Goal: Find specific page/section: Find specific page/section

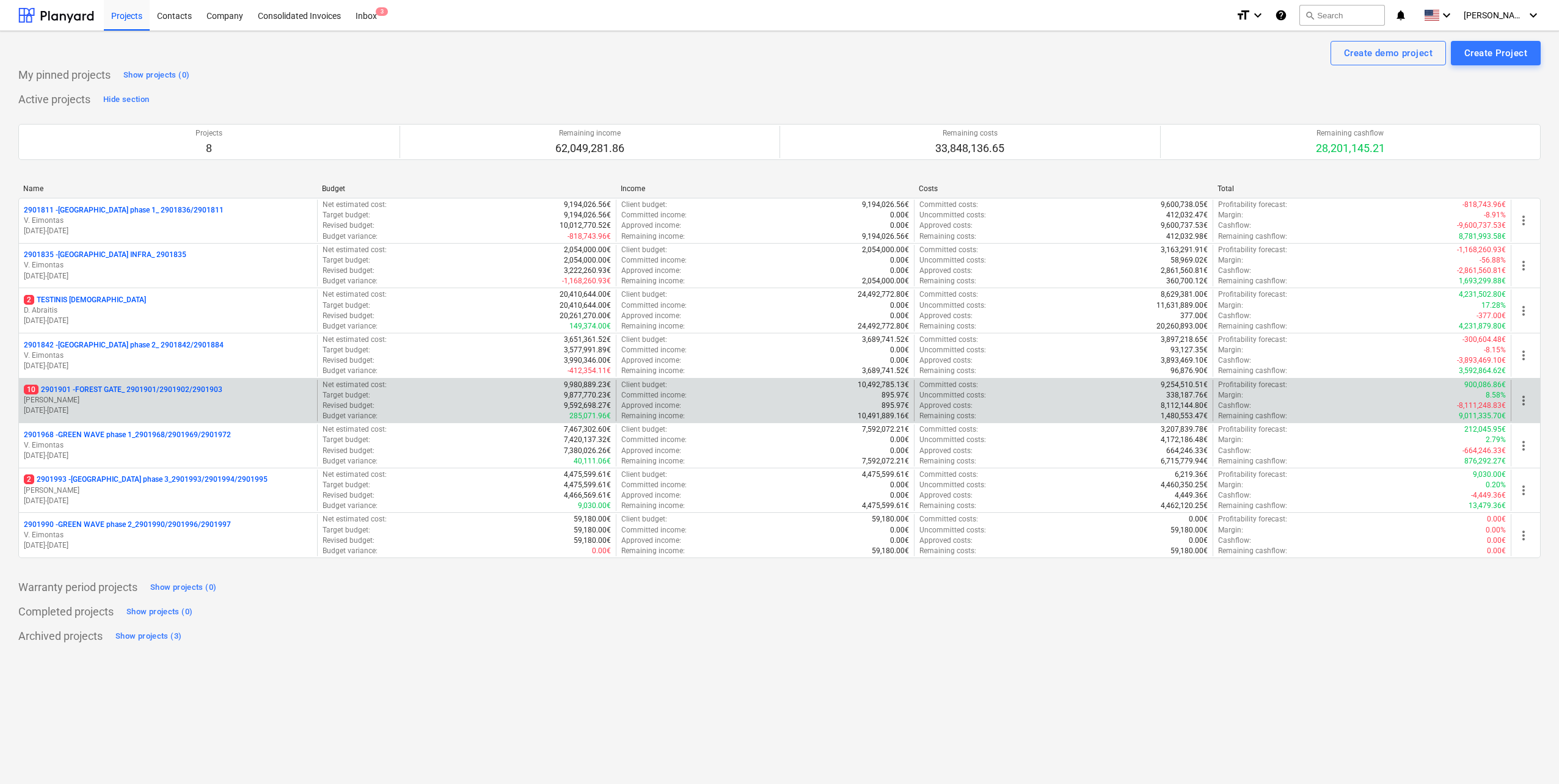
click at [208, 390] on p "10 2901901 - FOREST GATE_ 2901901/2901902/2901903" at bounding box center [123, 390] width 198 height 11
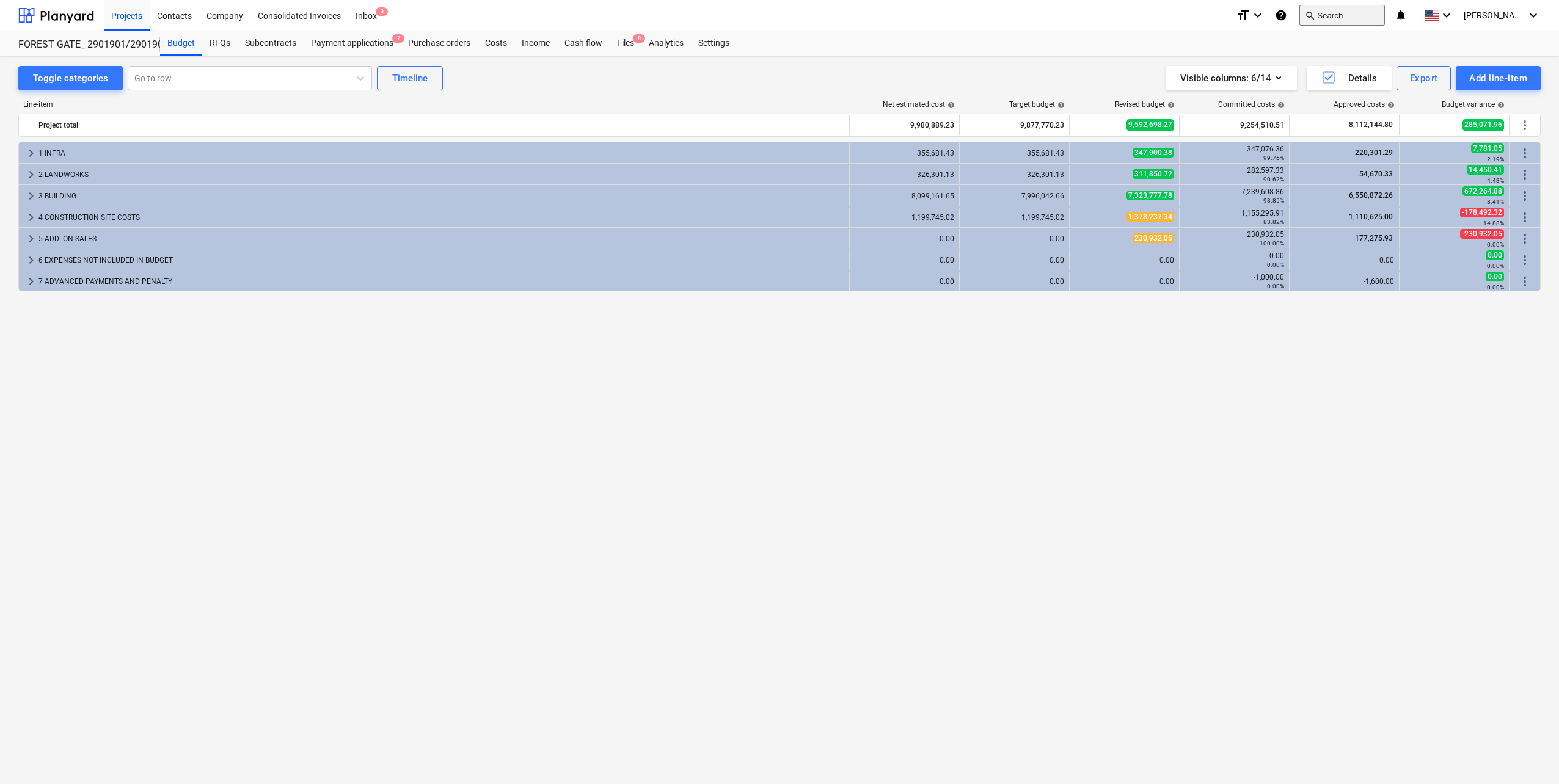
click at [1366, 19] on button "search Search" at bounding box center [1342, 15] width 85 height 20
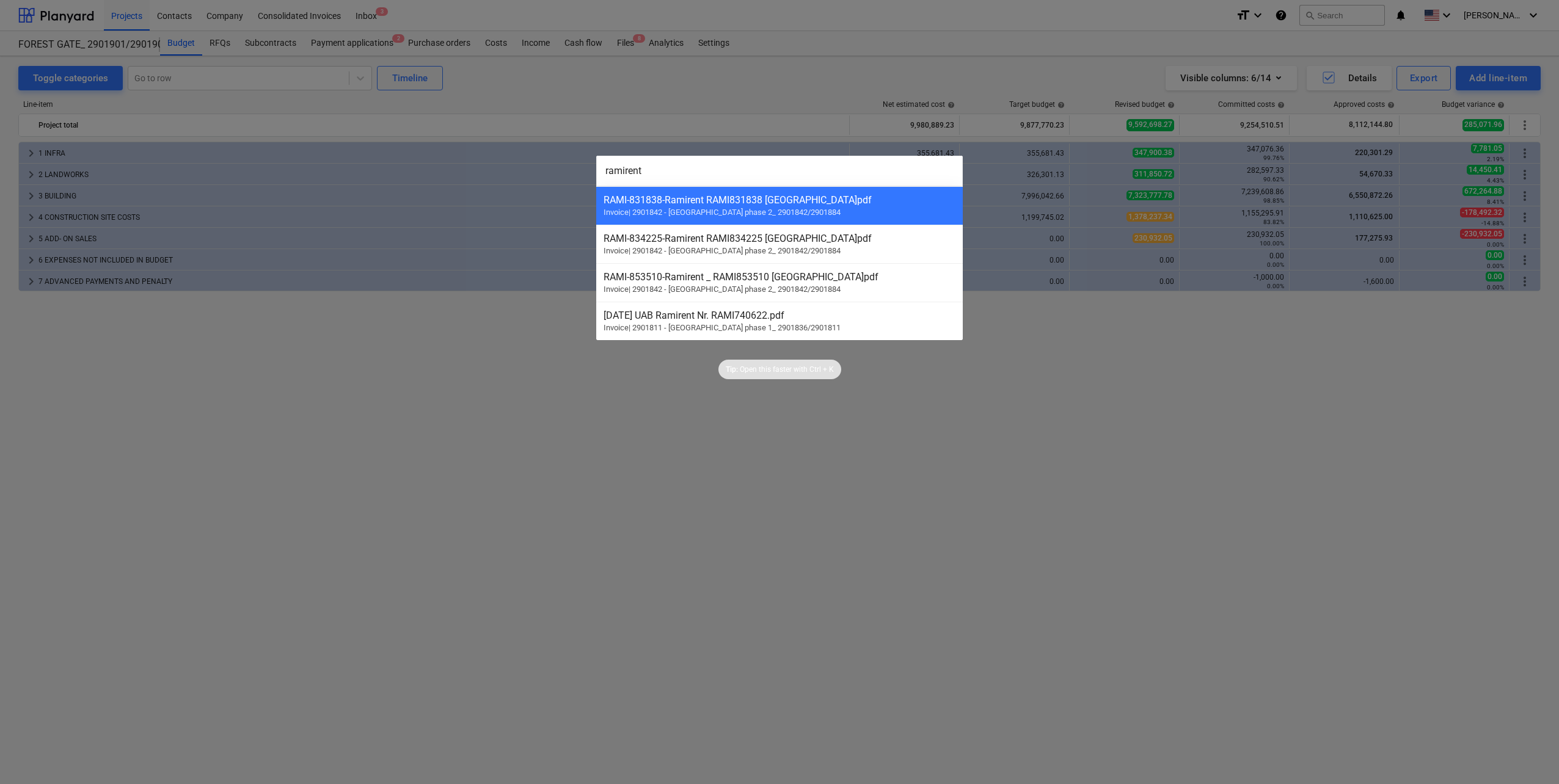
type input "ramirent"
click at [805, 390] on div at bounding box center [779, 392] width 1559 height 784
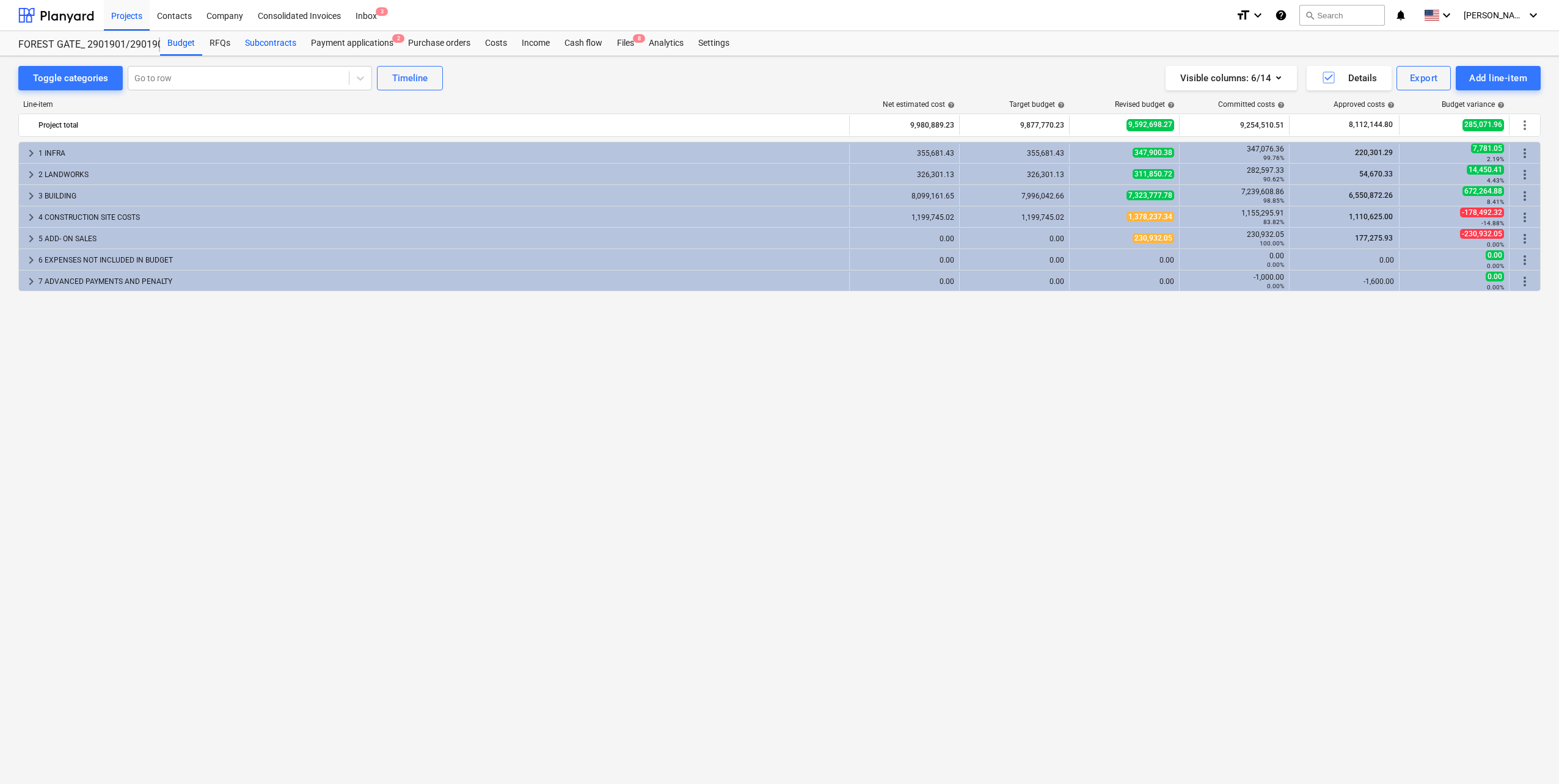
click at [255, 41] on div "Subcontracts" at bounding box center [270, 43] width 66 height 25
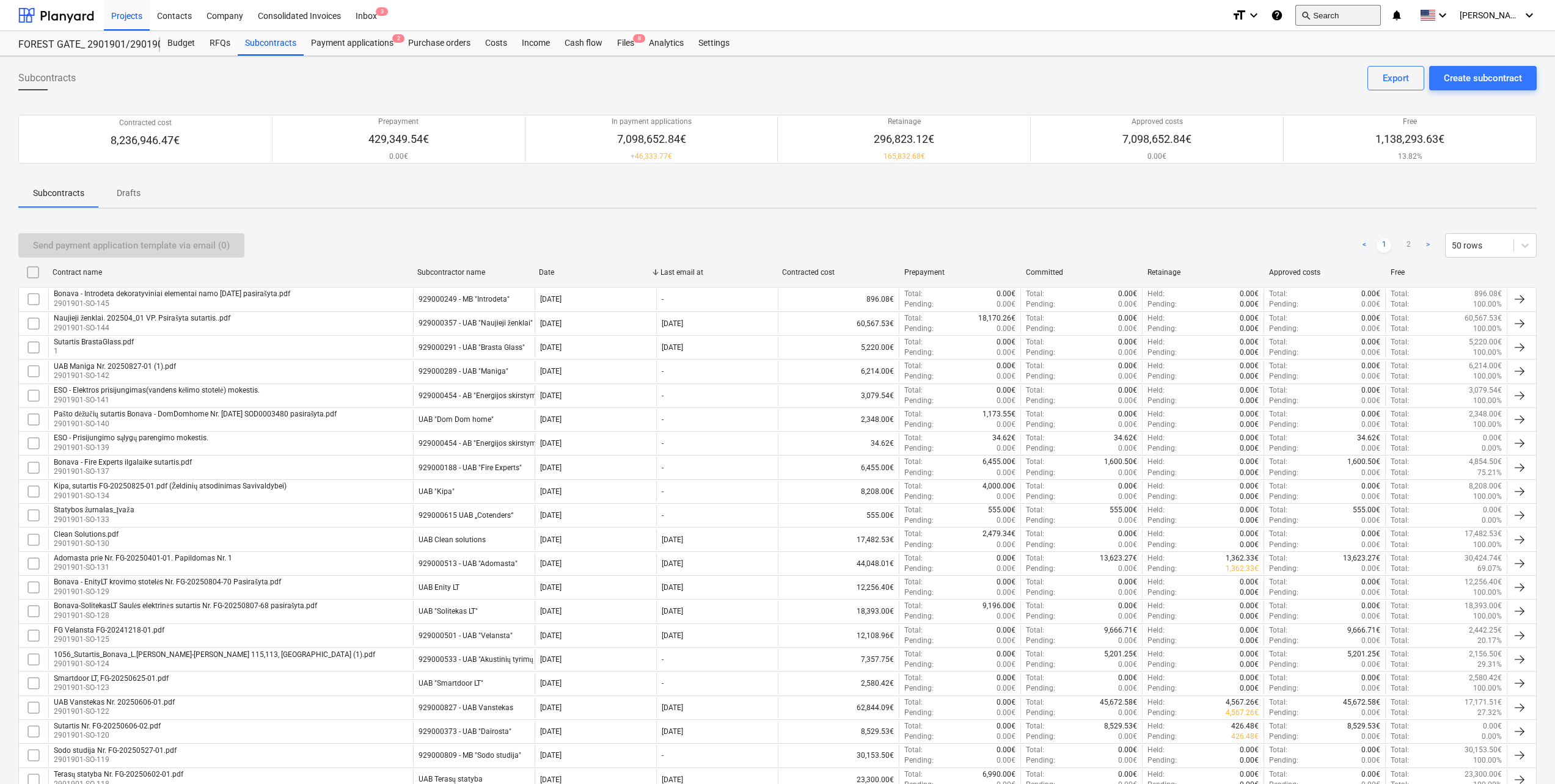
click at [1324, 14] on button "search Search" at bounding box center [1338, 15] width 85 height 20
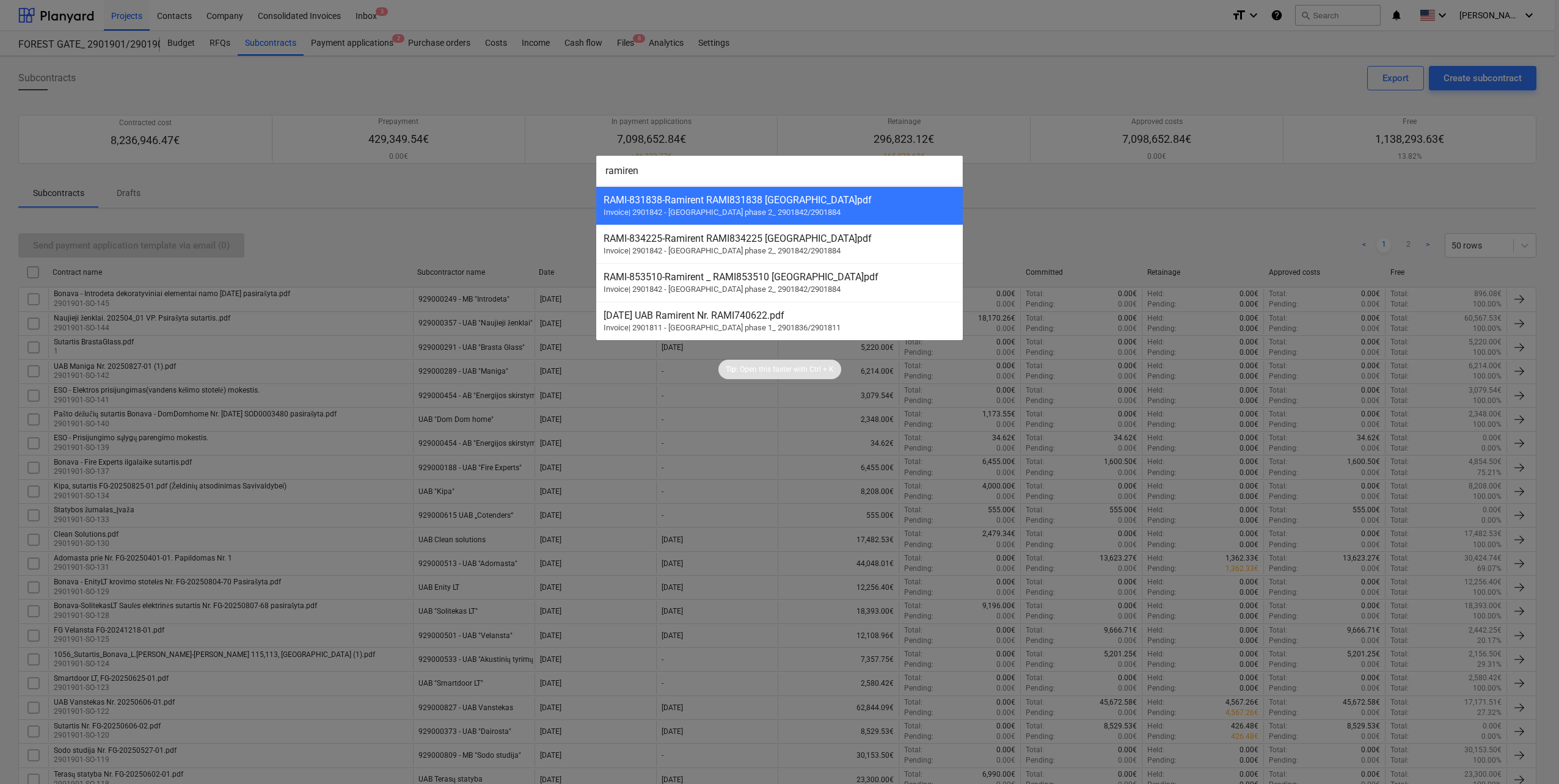
type input "ramiren"
click at [504, 266] on div at bounding box center [779, 392] width 1559 height 784
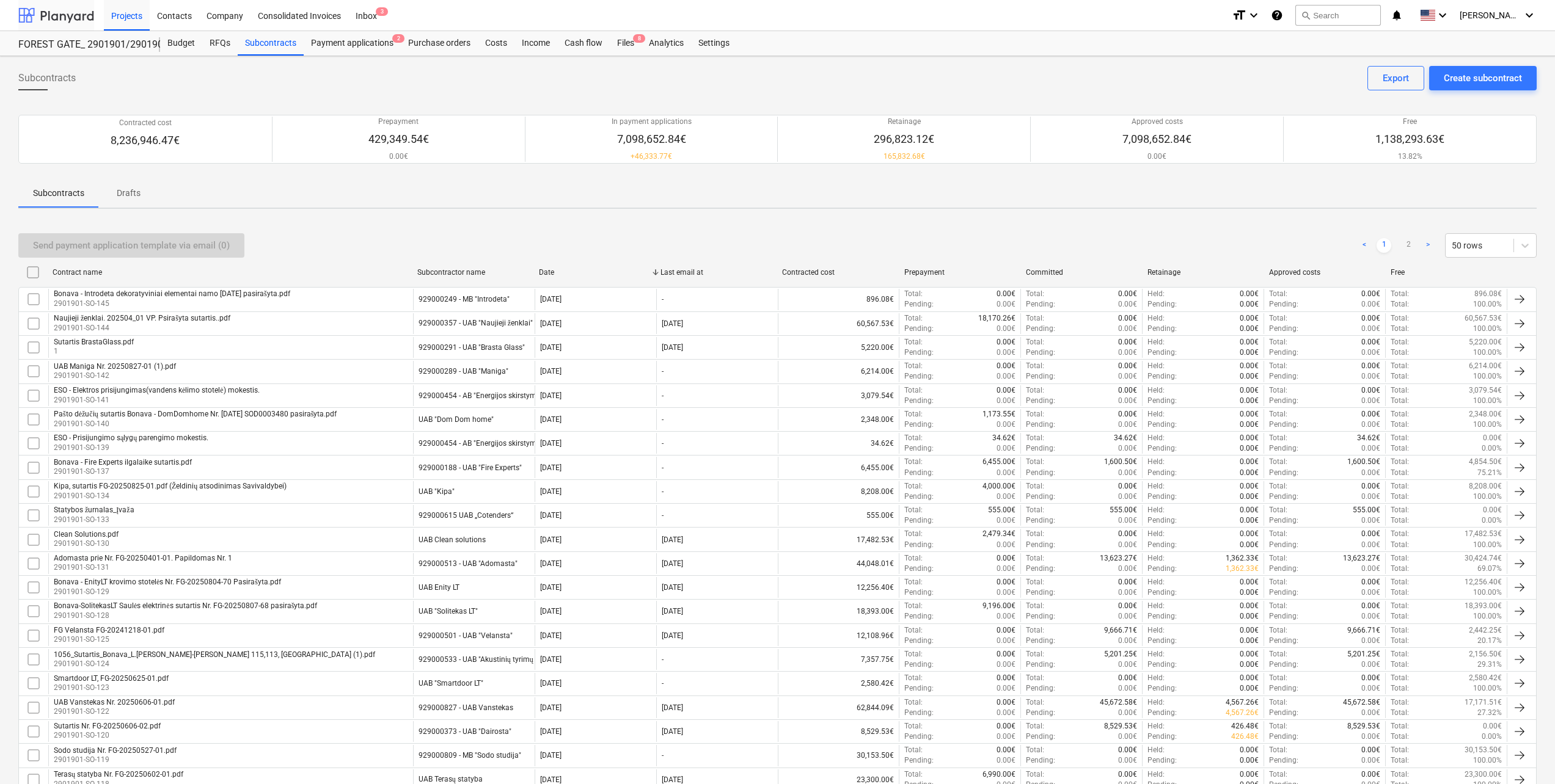
click at [42, 10] on div at bounding box center [56, 15] width 75 height 30
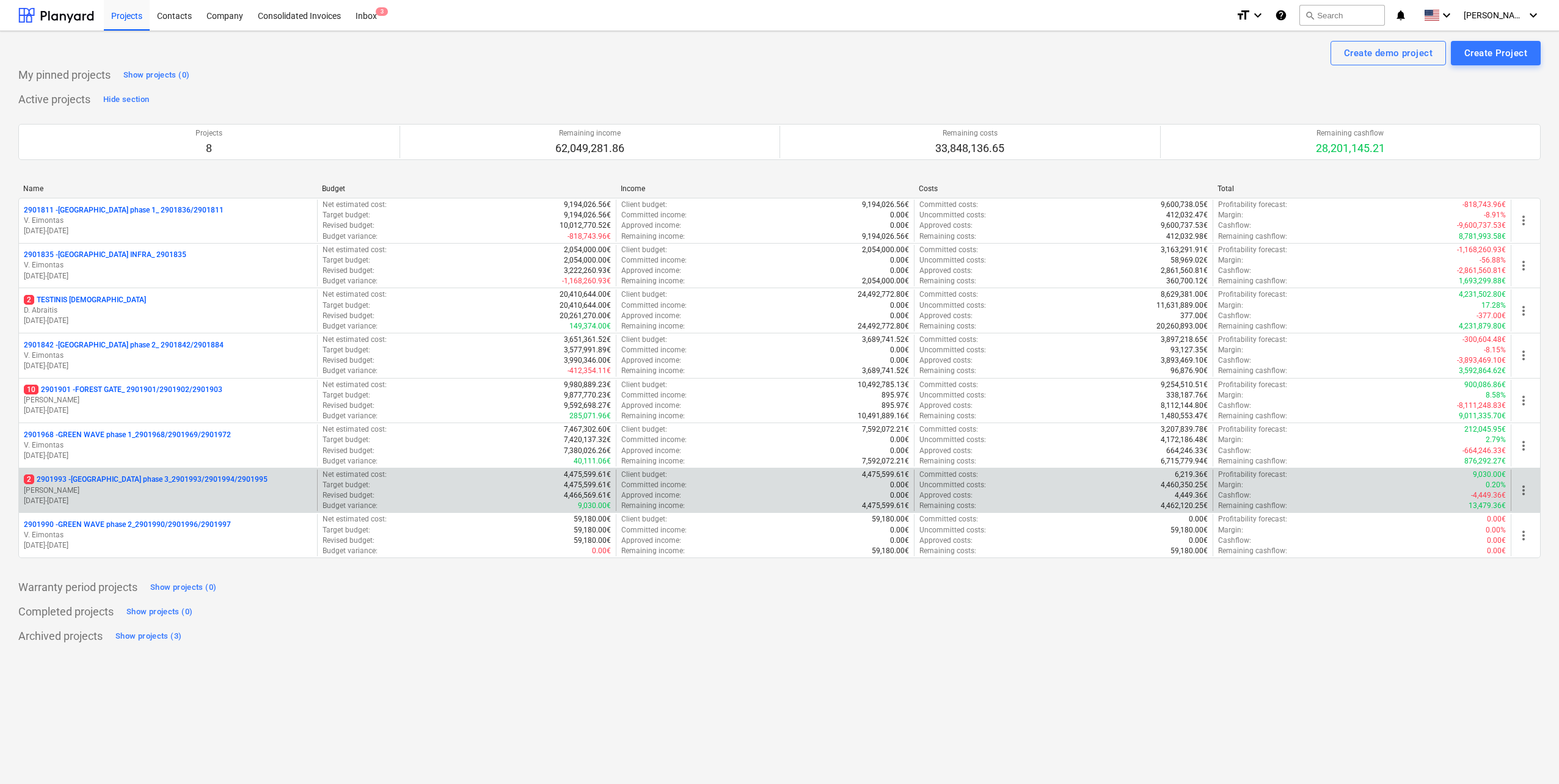
click at [215, 497] on p "[DATE] - [DATE]" at bounding box center [168, 501] width 288 height 11
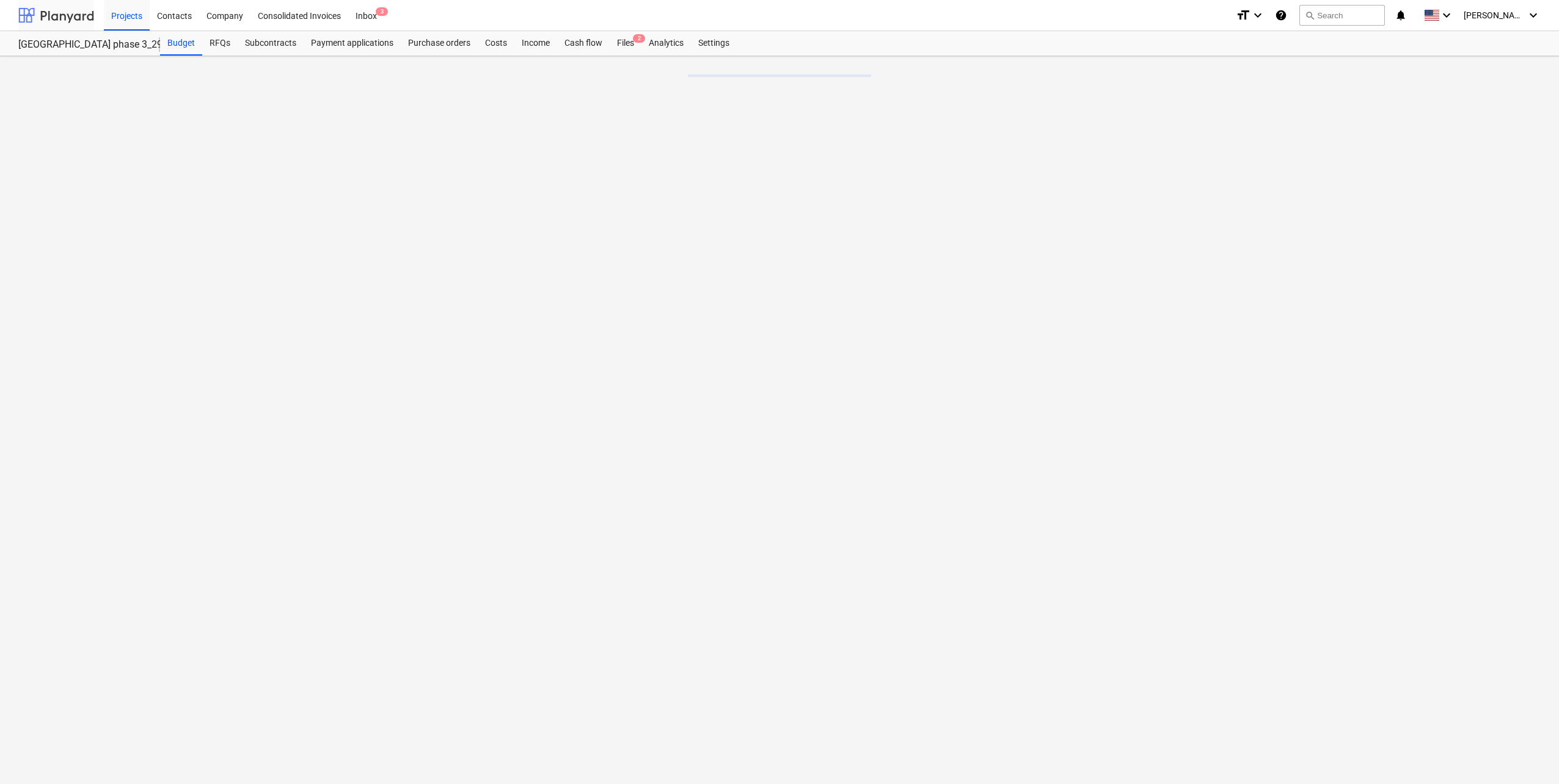
click at [61, 6] on div at bounding box center [56, 15] width 75 height 30
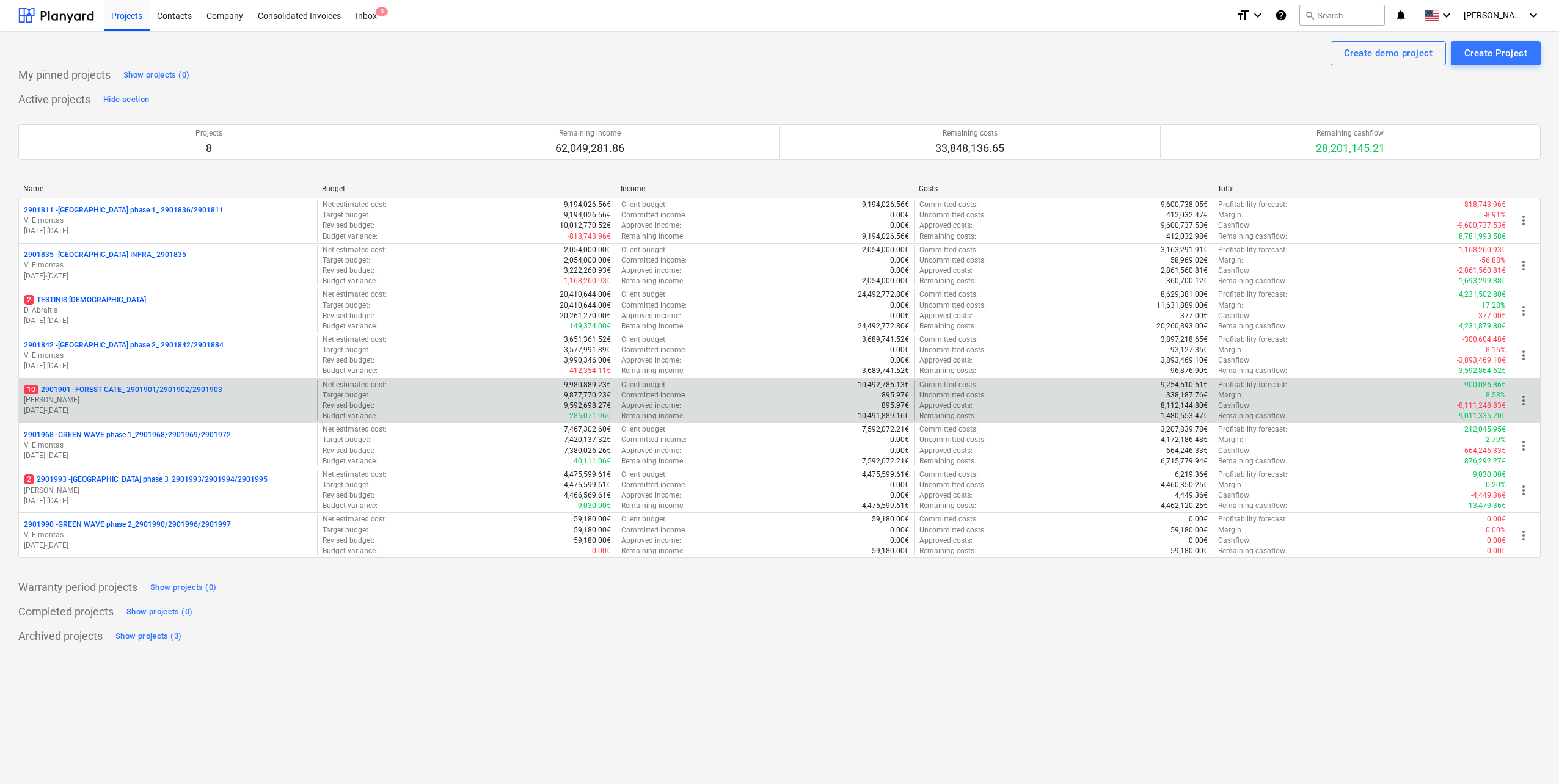
click at [195, 400] on p "[PERSON_NAME]" at bounding box center [168, 400] width 288 height 11
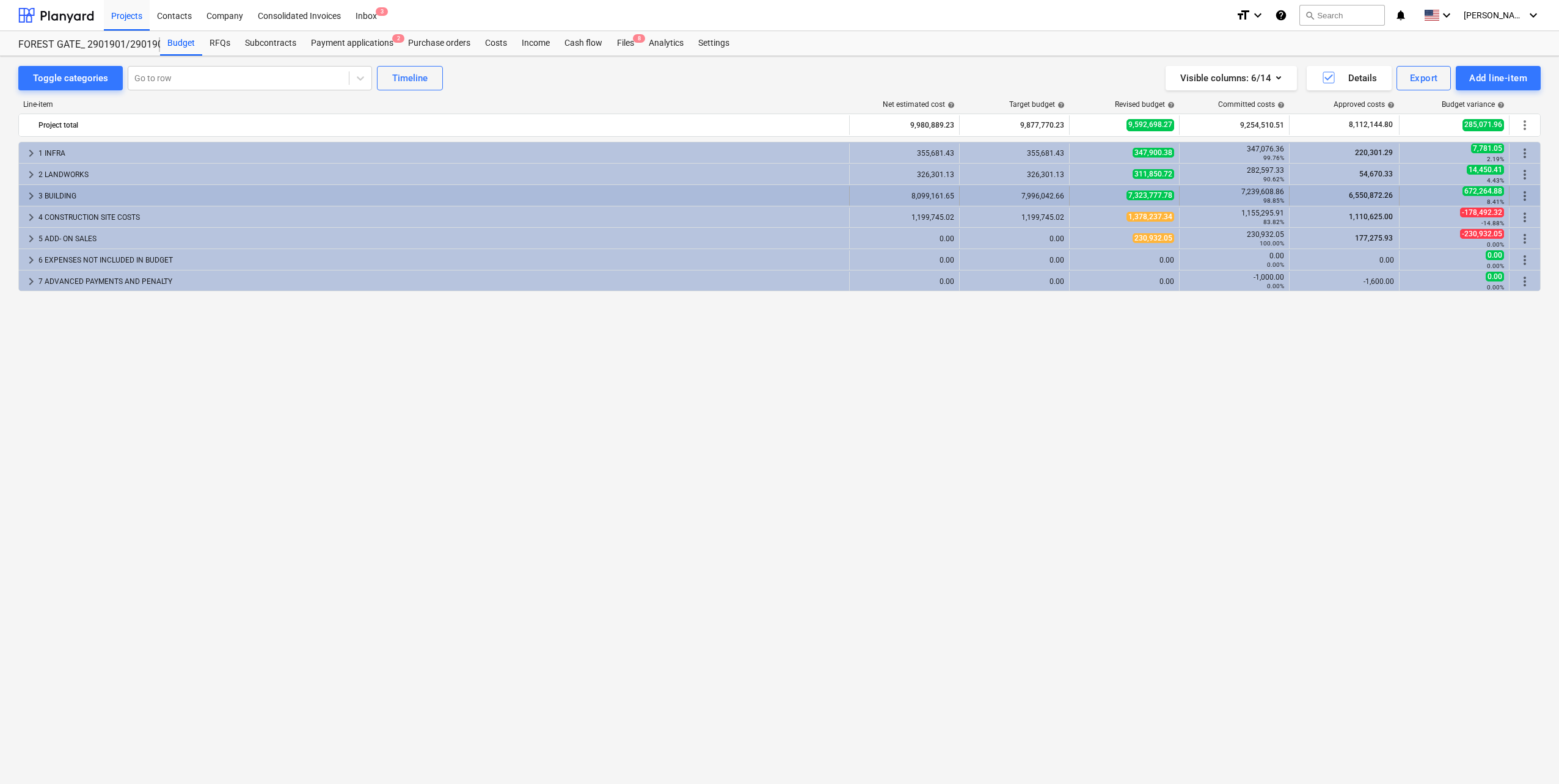
click at [29, 195] on span "keyboard_arrow_right" at bounding box center [31, 196] width 15 height 15
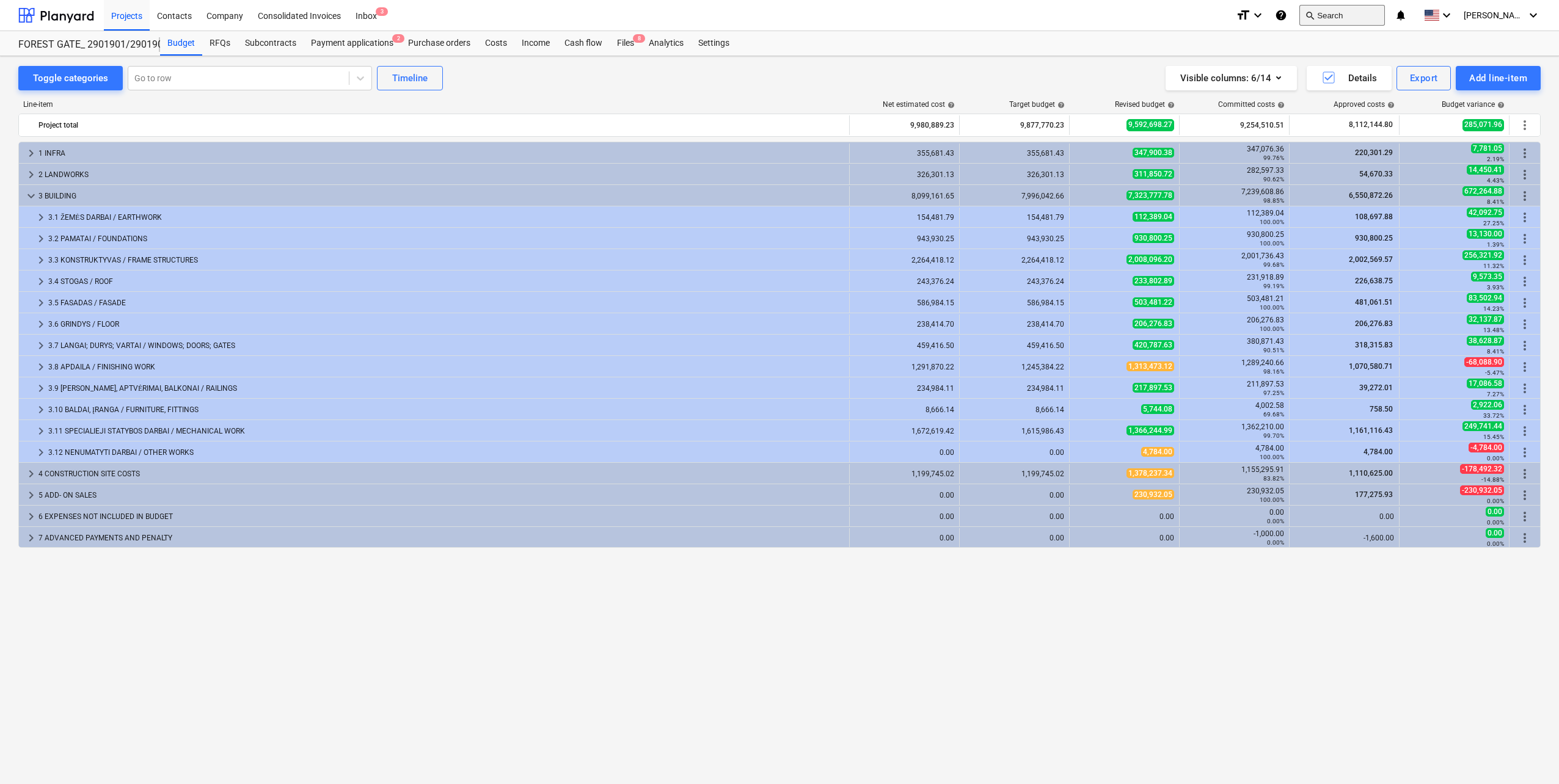
click at [1379, 11] on button "search Search" at bounding box center [1342, 15] width 85 height 20
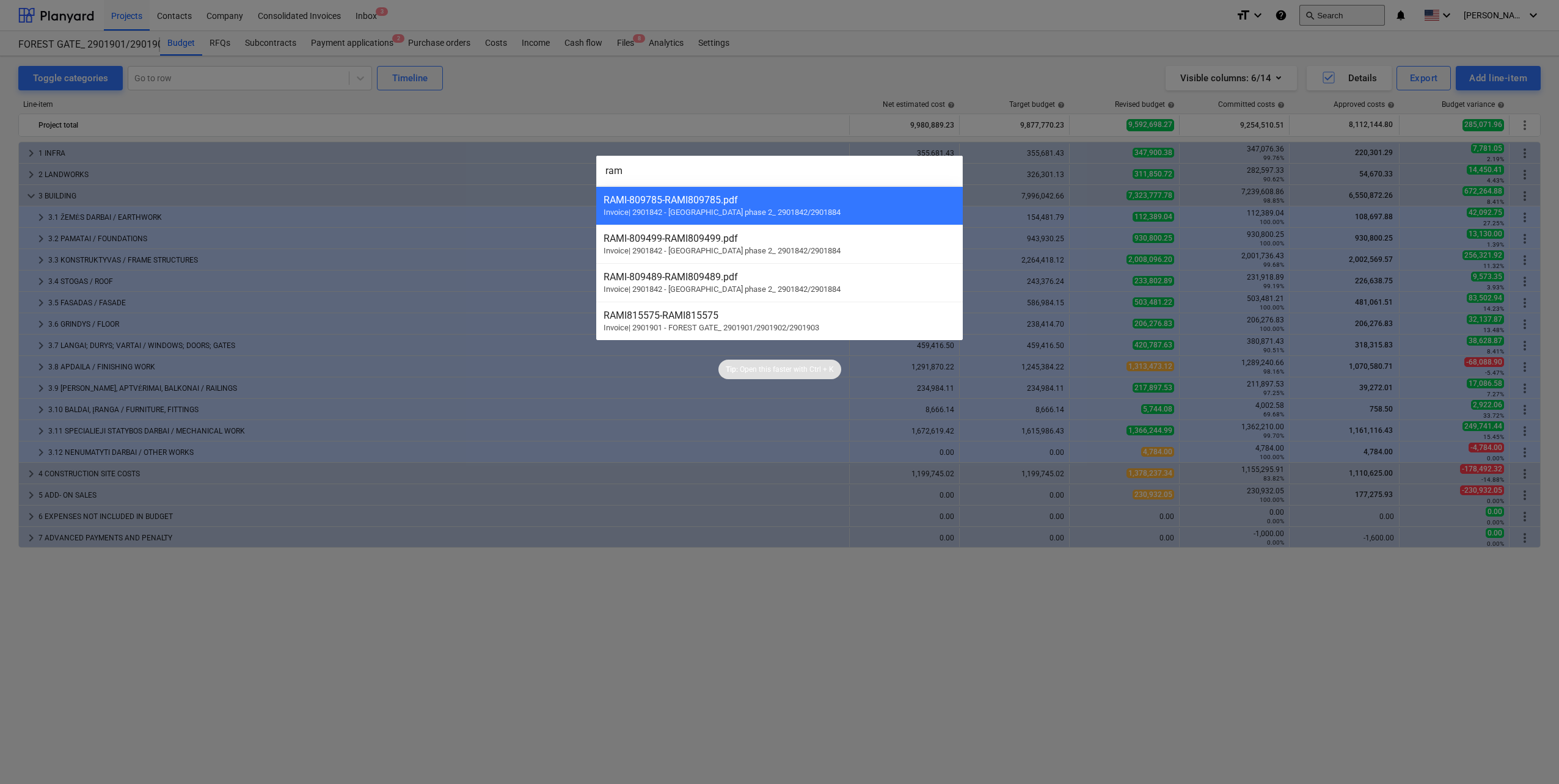
type input "rami"
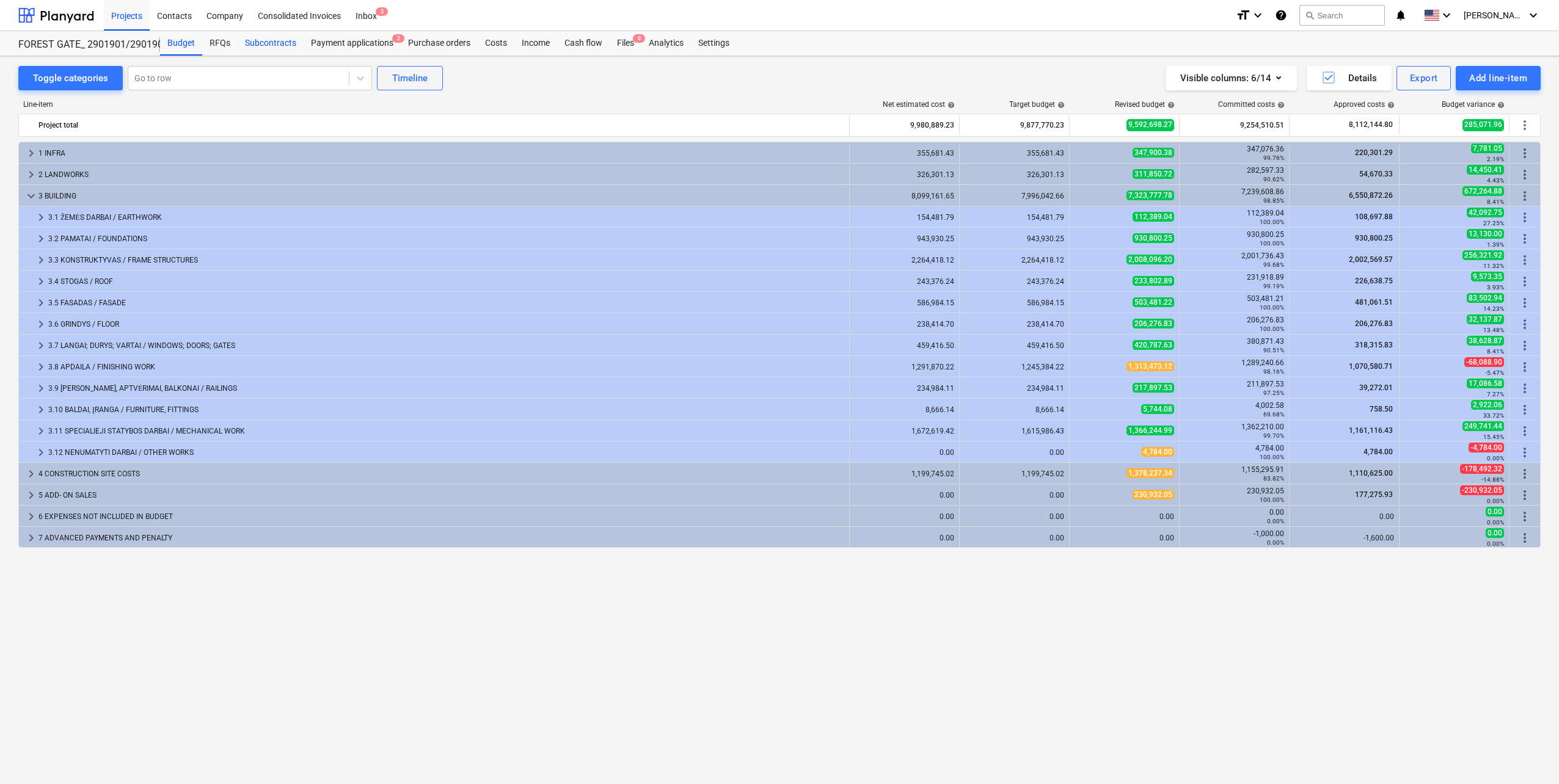
click at [253, 49] on div "Subcontracts" at bounding box center [270, 43] width 66 height 25
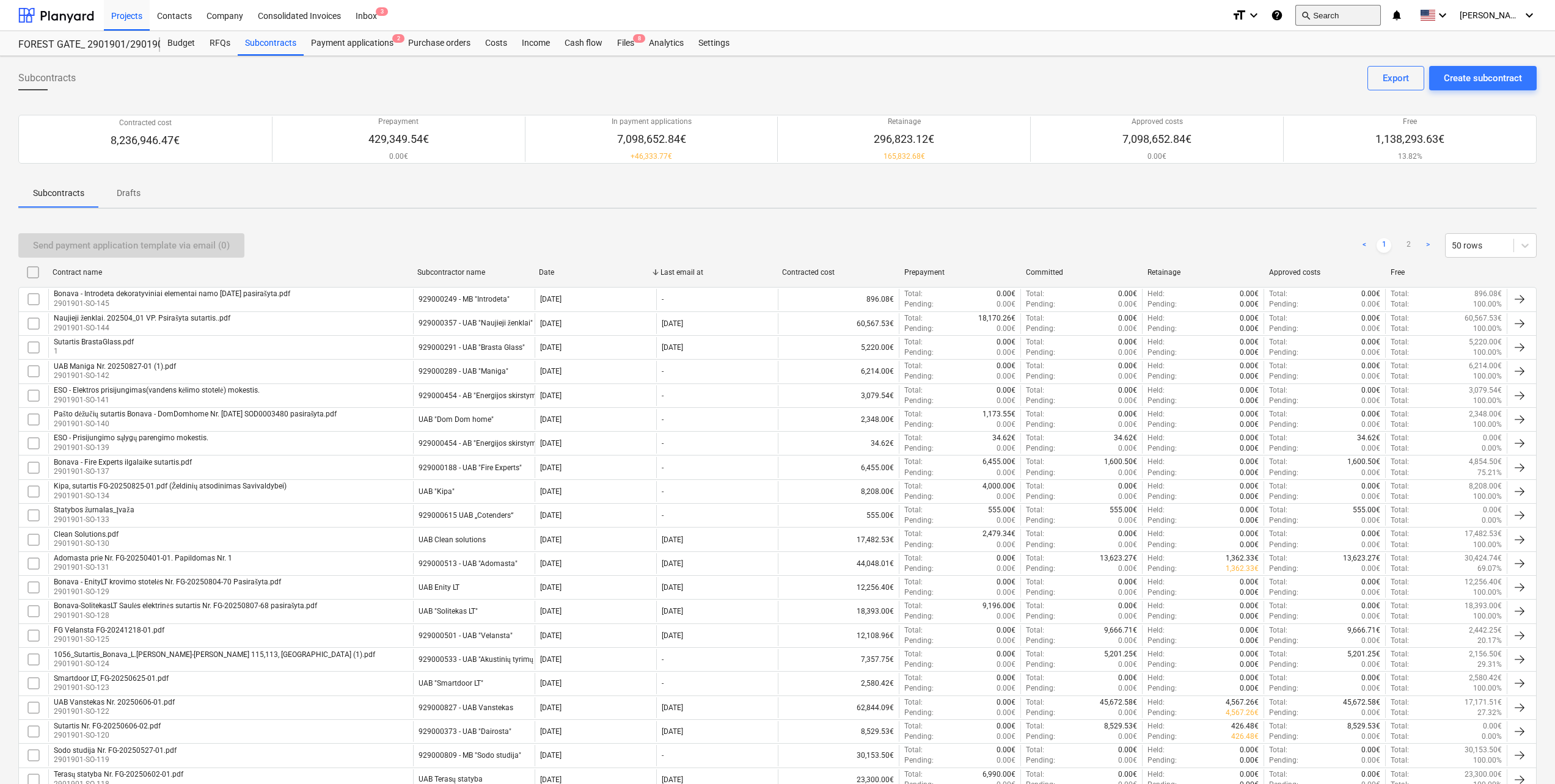
click at [1353, 16] on button "search Search" at bounding box center [1338, 15] width 85 height 20
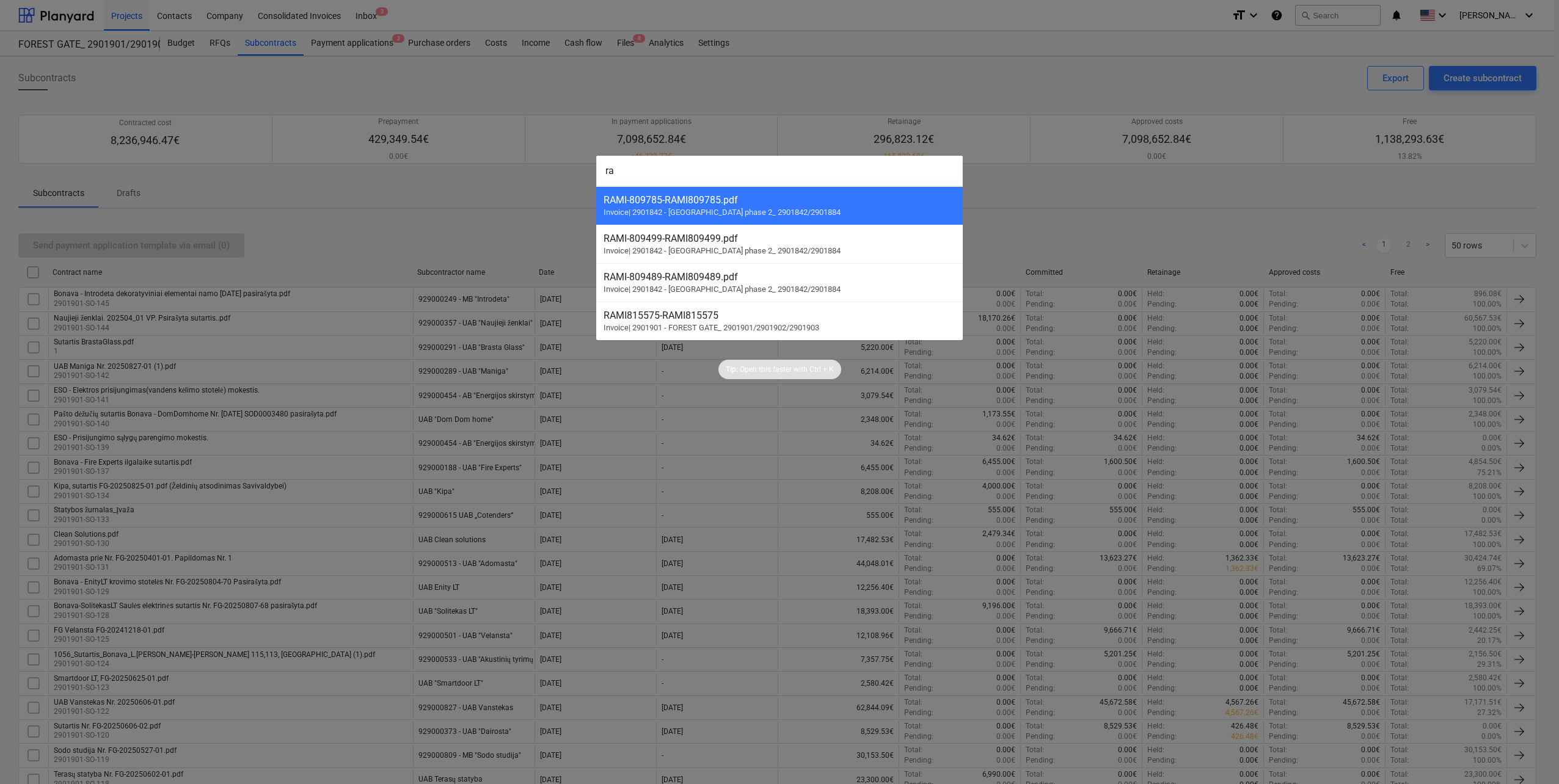
type input "ra"
click at [1077, 203] on div at bounding box center [779, 392] width 1559 height 784
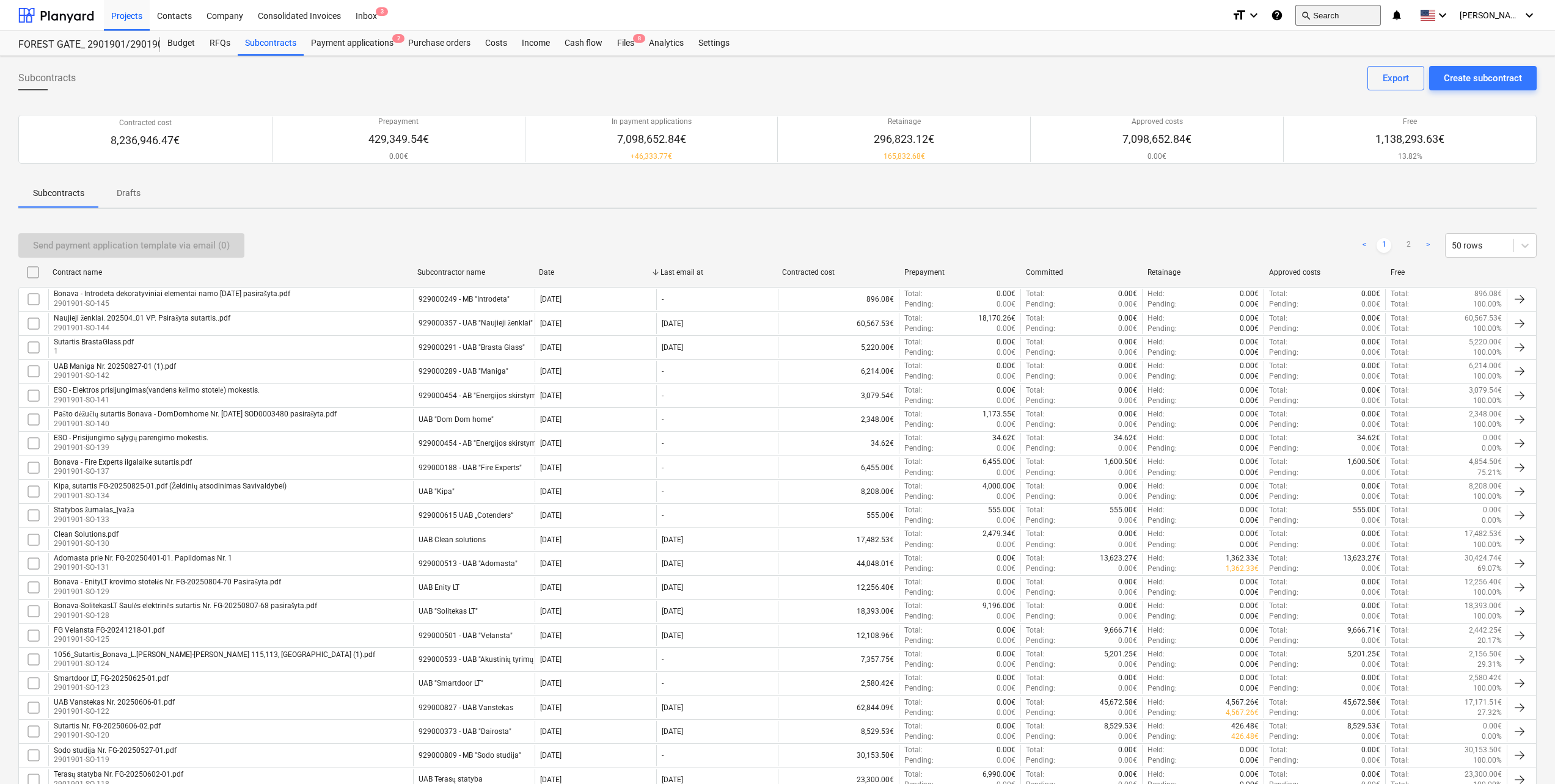
click at [1359, 12] on button "search Search" at bounding box center [1338, 15] width 85 height 20
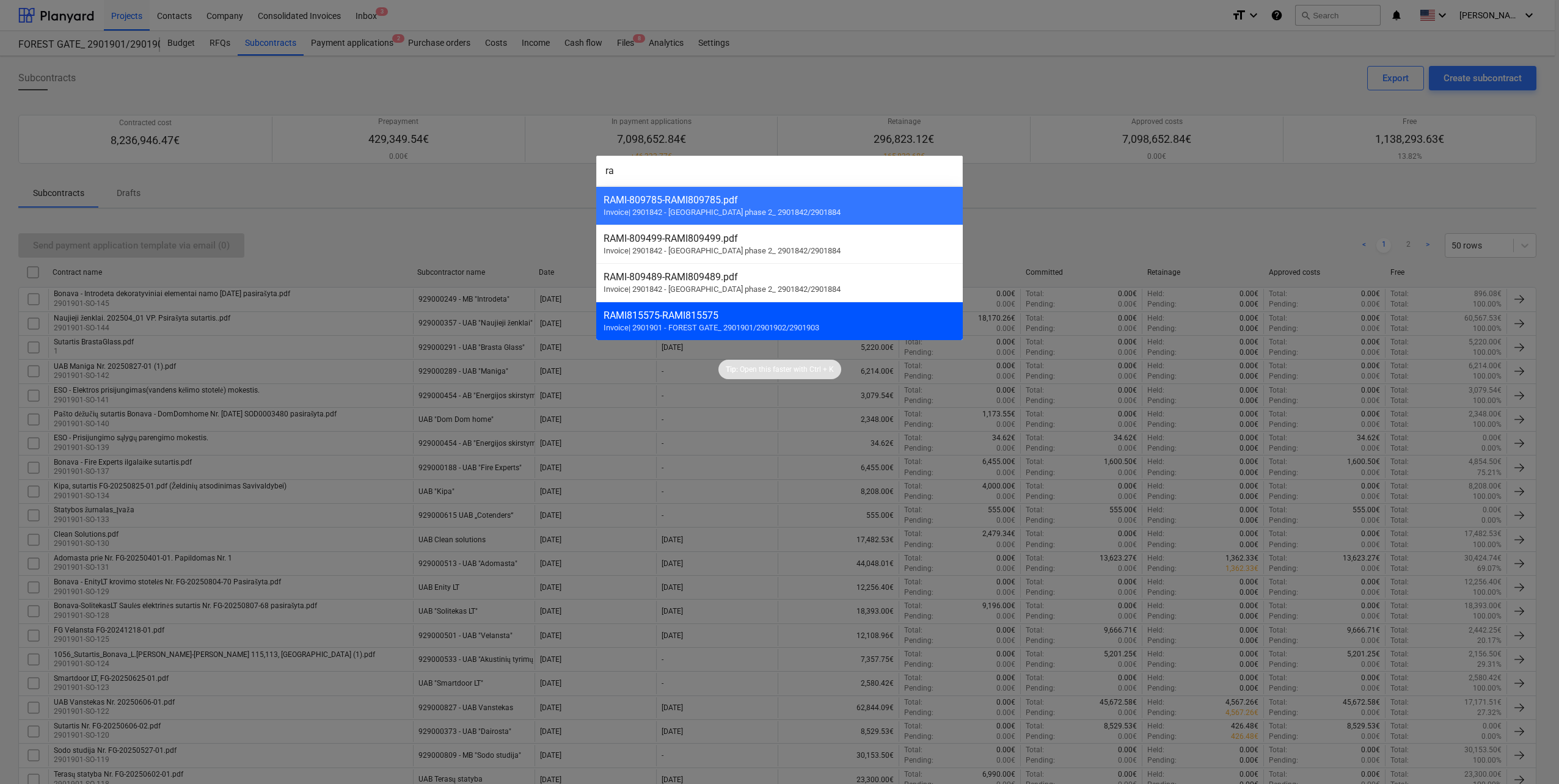
type input "ra"
click at [775, 321] on div "RAMI815575 - RAMI815575 Invoice | 2901901 - FOREST GATE_ 2901901/2901902/2901903" at bounding box center [779, 320] width 366 height 39
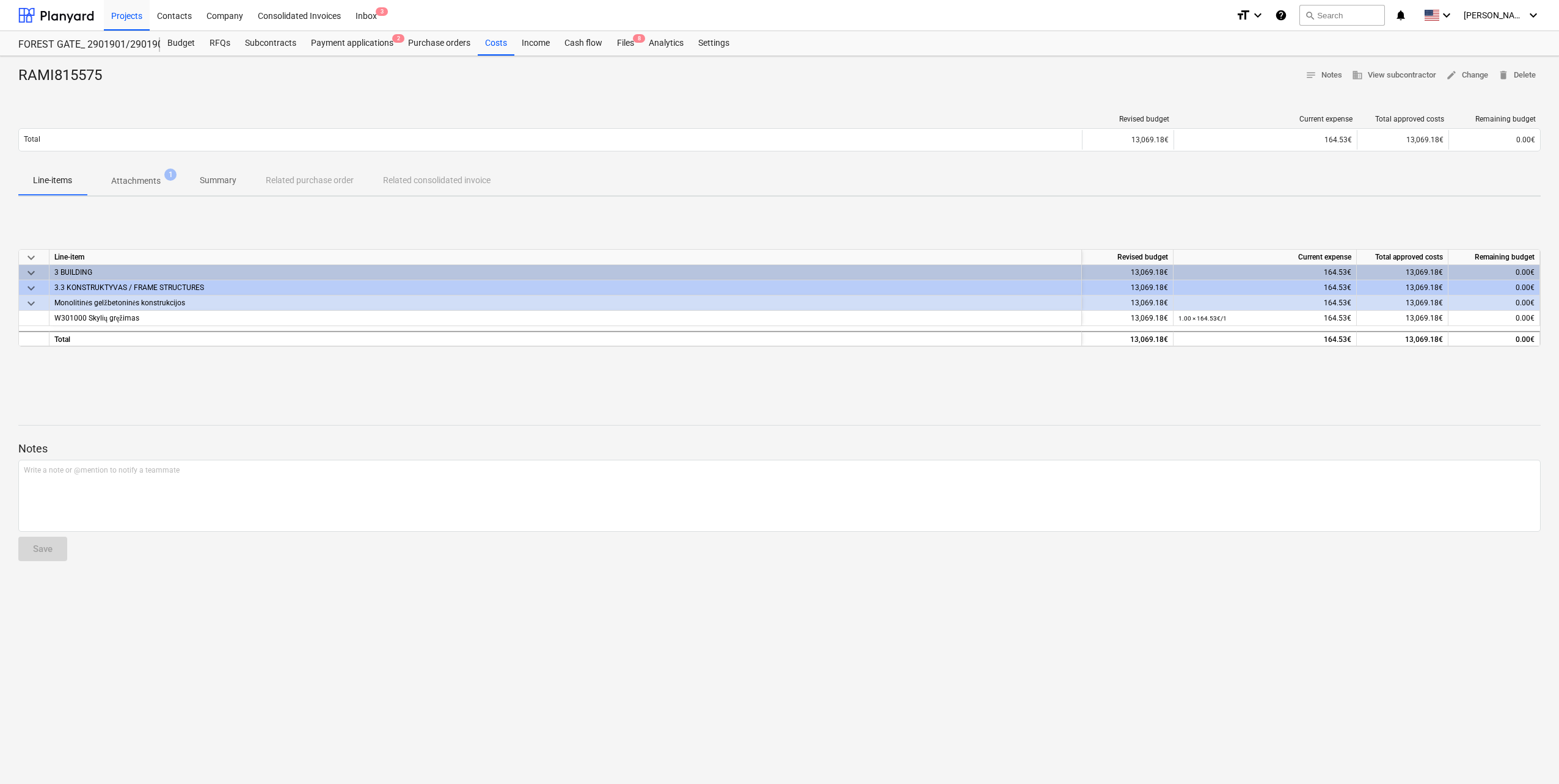
click at [156, 184] on p "Attachments" at bounding box center [136, 181] width 49 height 13
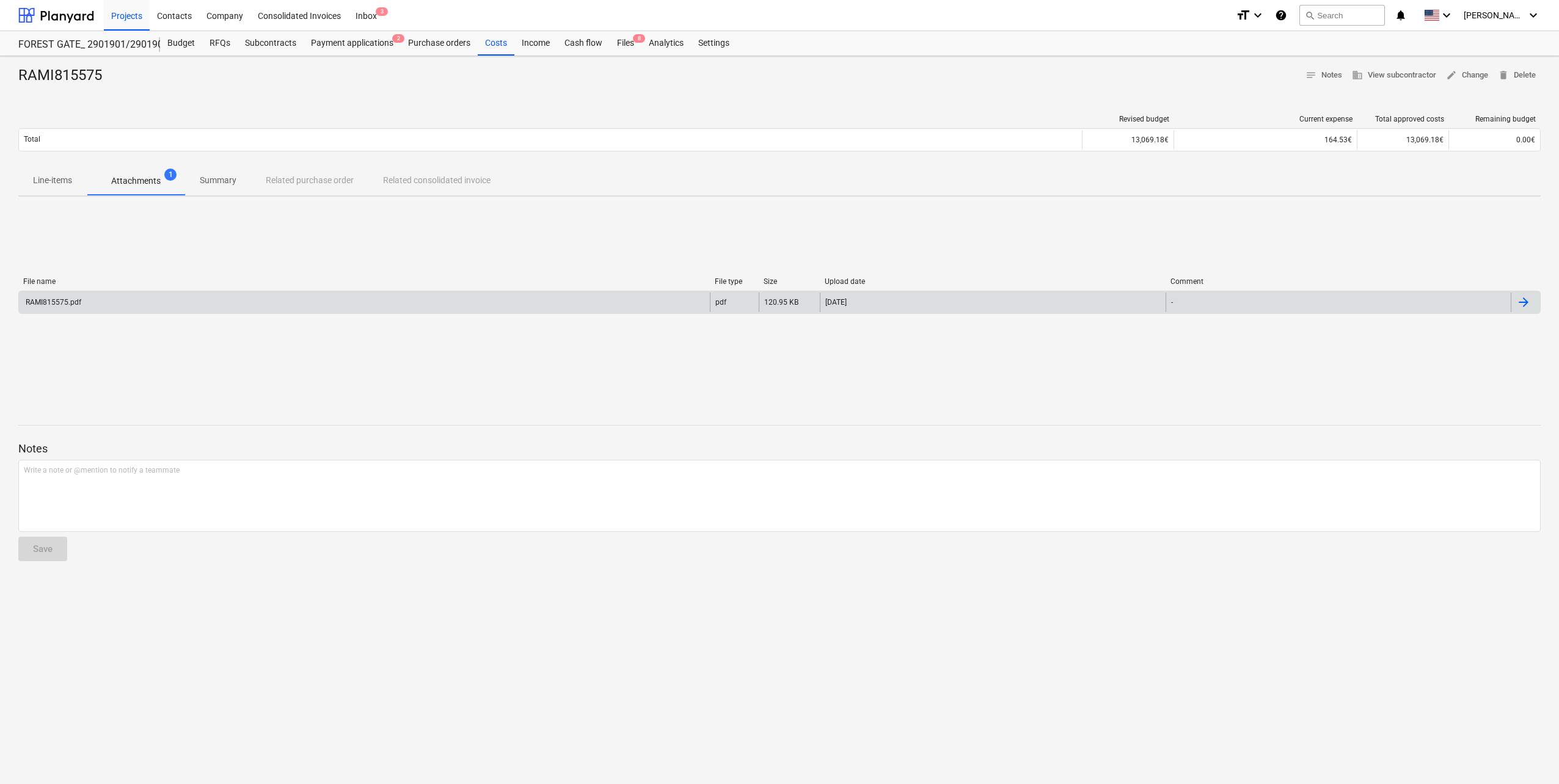
click at [202, 306] on div "RAMI815575.pdf" at bounding box center [364, 302] width 691 height 20
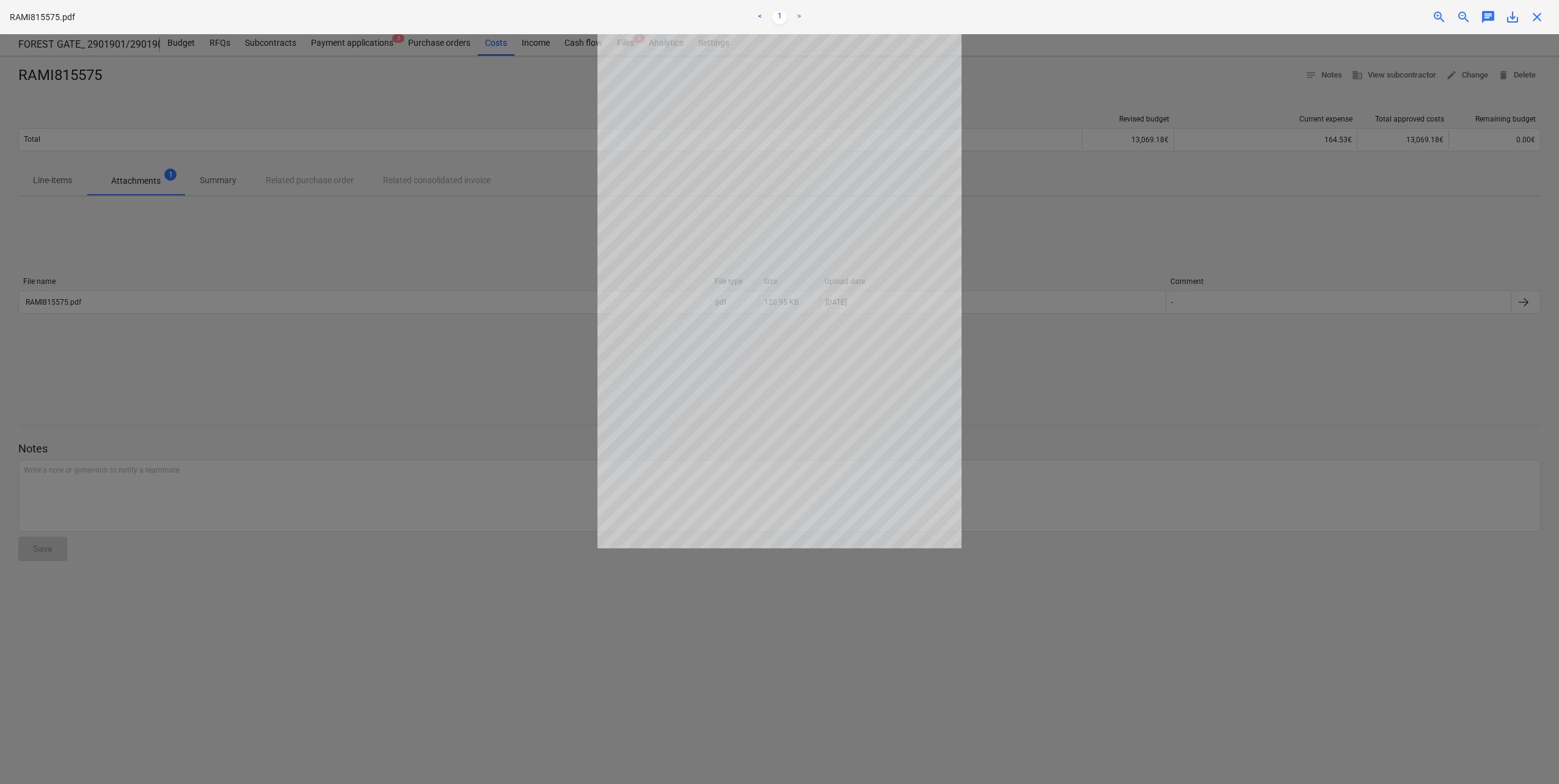
click at [966, 343] on div at bounding box center [779, 410] width 1559 height 750
click at [1050, 340] on div at bounding box center [779, 410] width 1559 height 750
click at [1142, 248] on div at bounding box center [779, 410] width 1559 height 750
click at [1541, 18] on span "close" at bounding box center [1537, 17] width 15 height 15
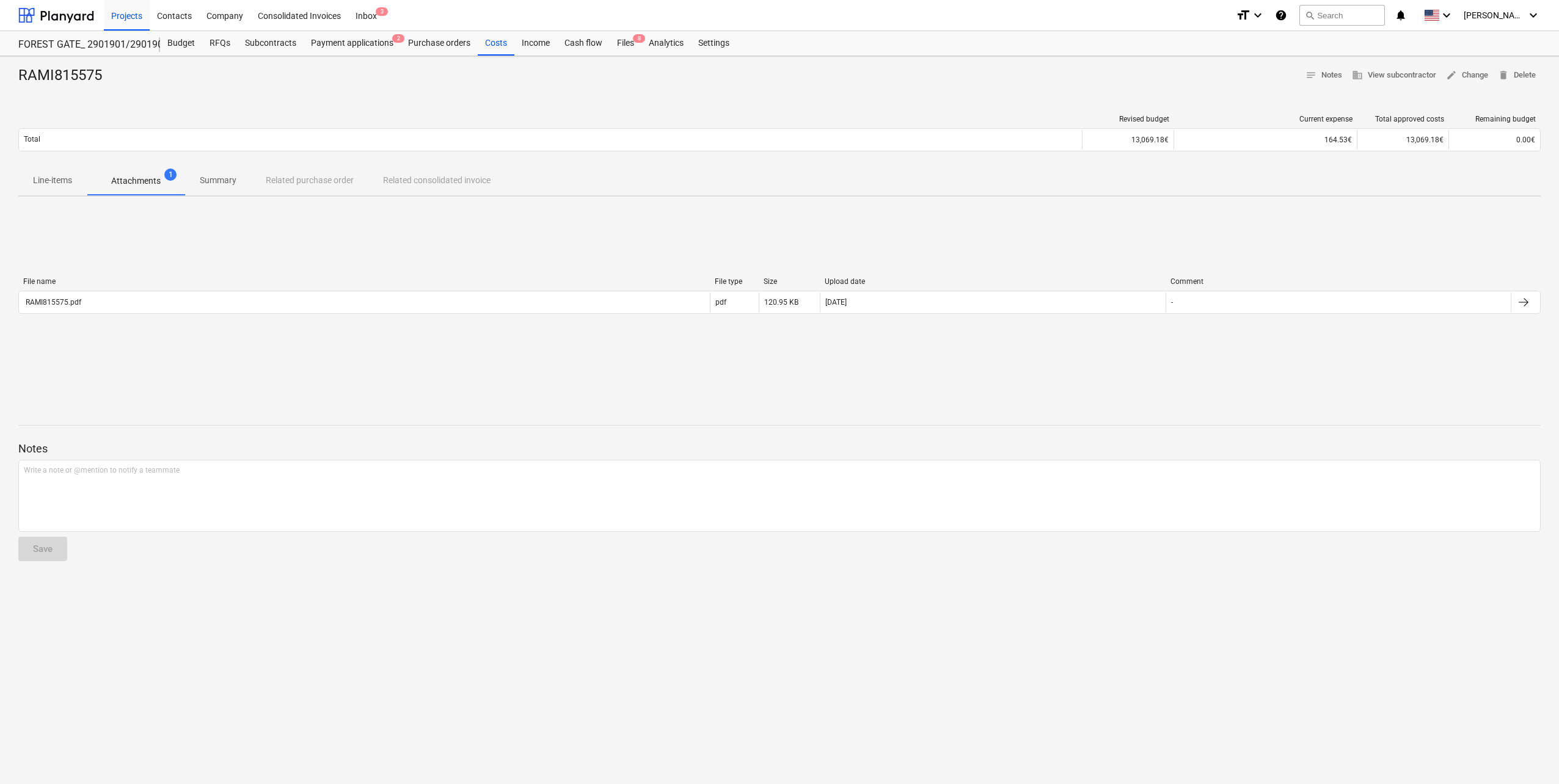
click at [225, 180] on p "Summary" at bounding box center [218, 181] width 37 height 13
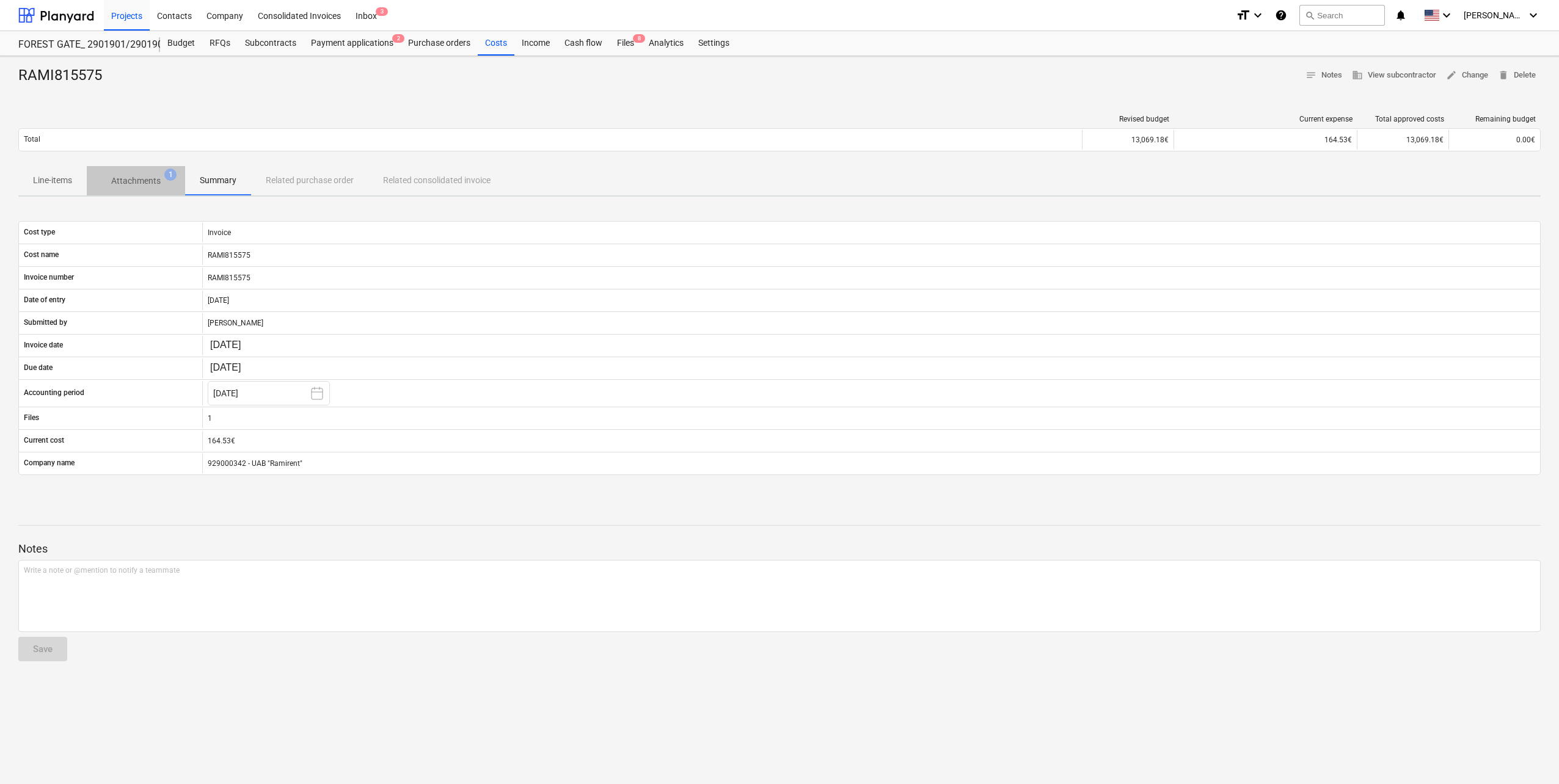
click at [138, 174] on span "Attachments 1" at bounding box center [136, 180] width 98 height 22
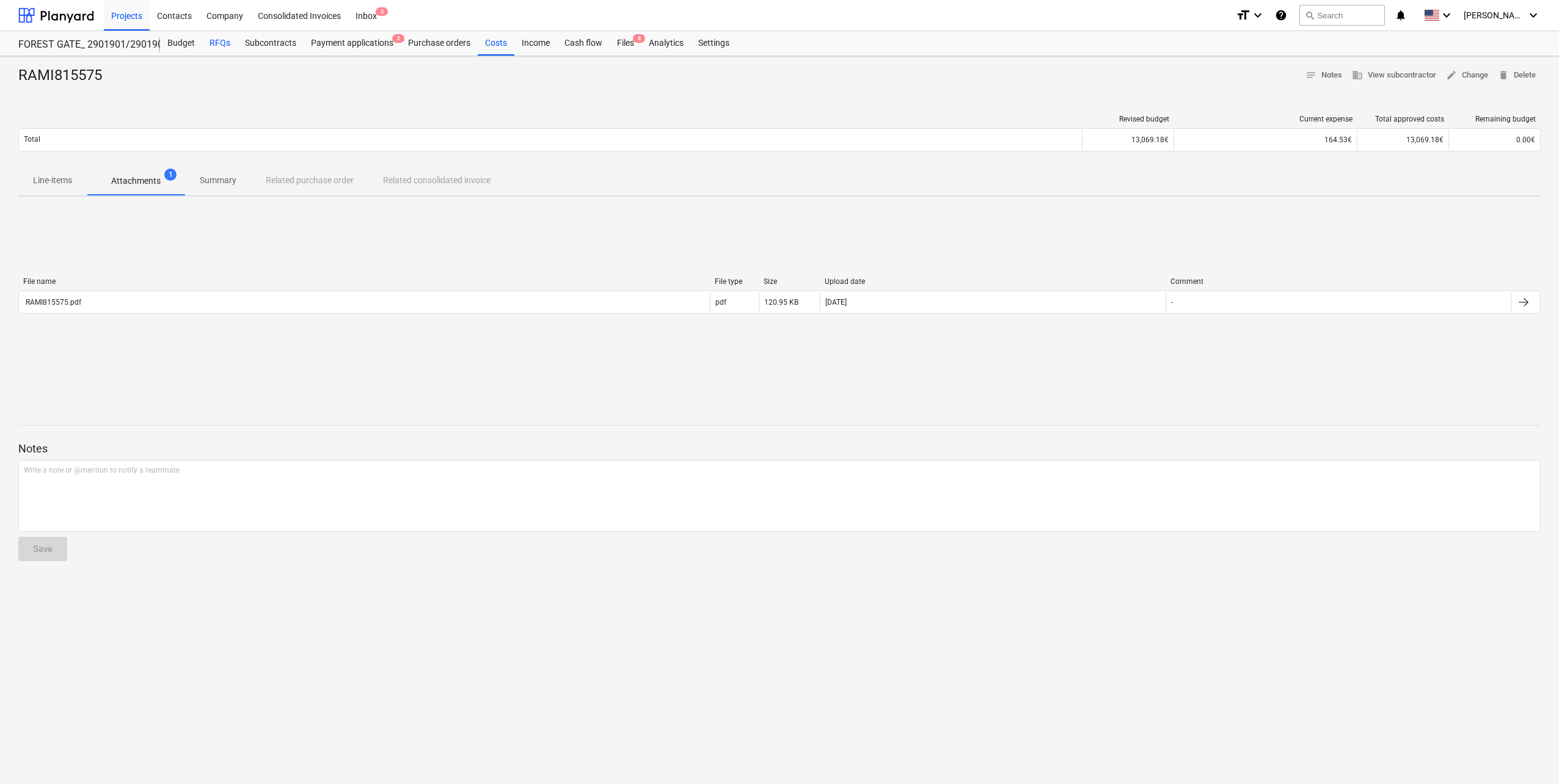
click at [218, 44] on div "RFQs" at bounding box center [220, 43] width 35 height 25
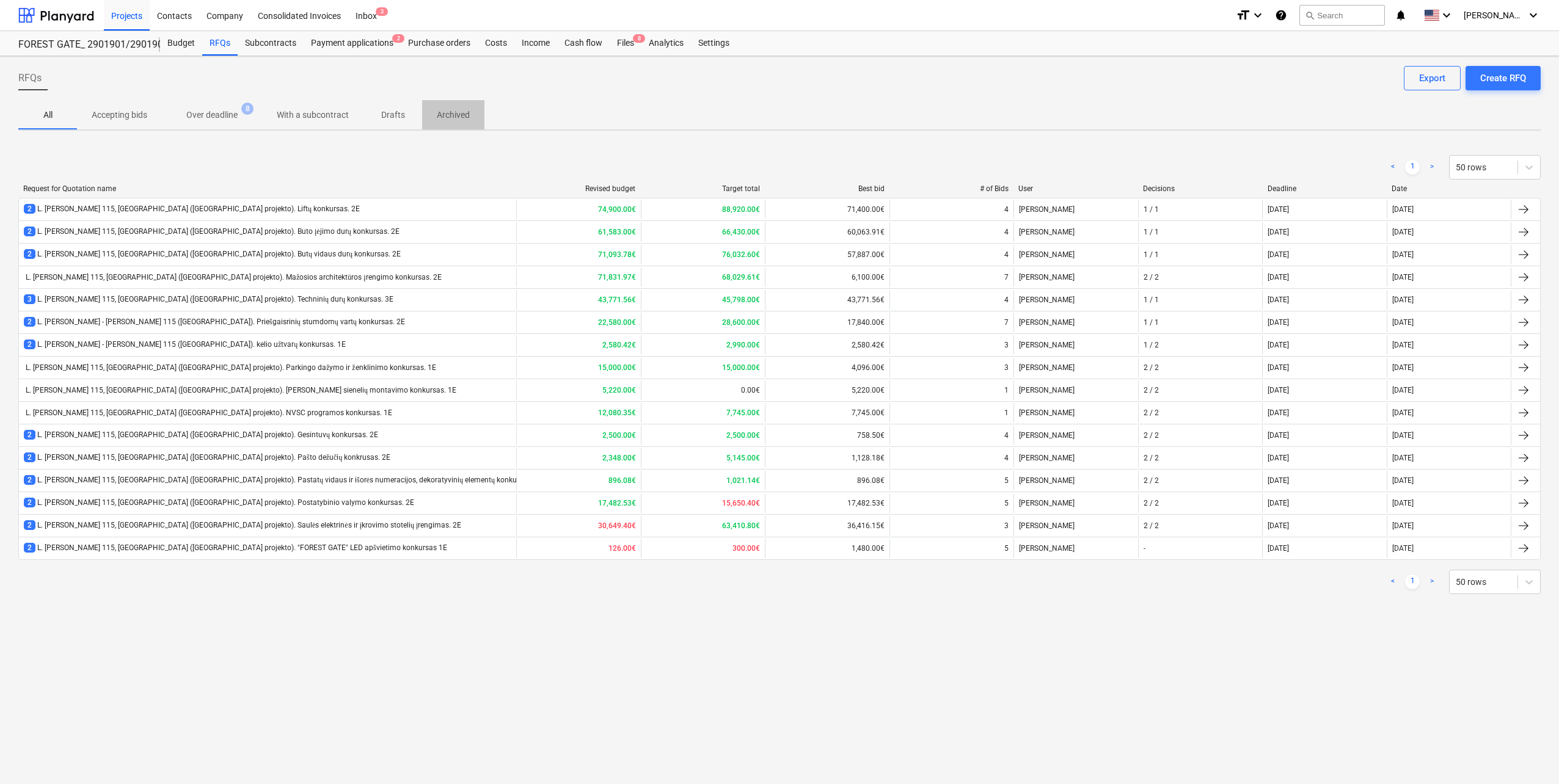
click at [460, 114] on p "Archived" at bounding box center [453, 116] width 33 height 13
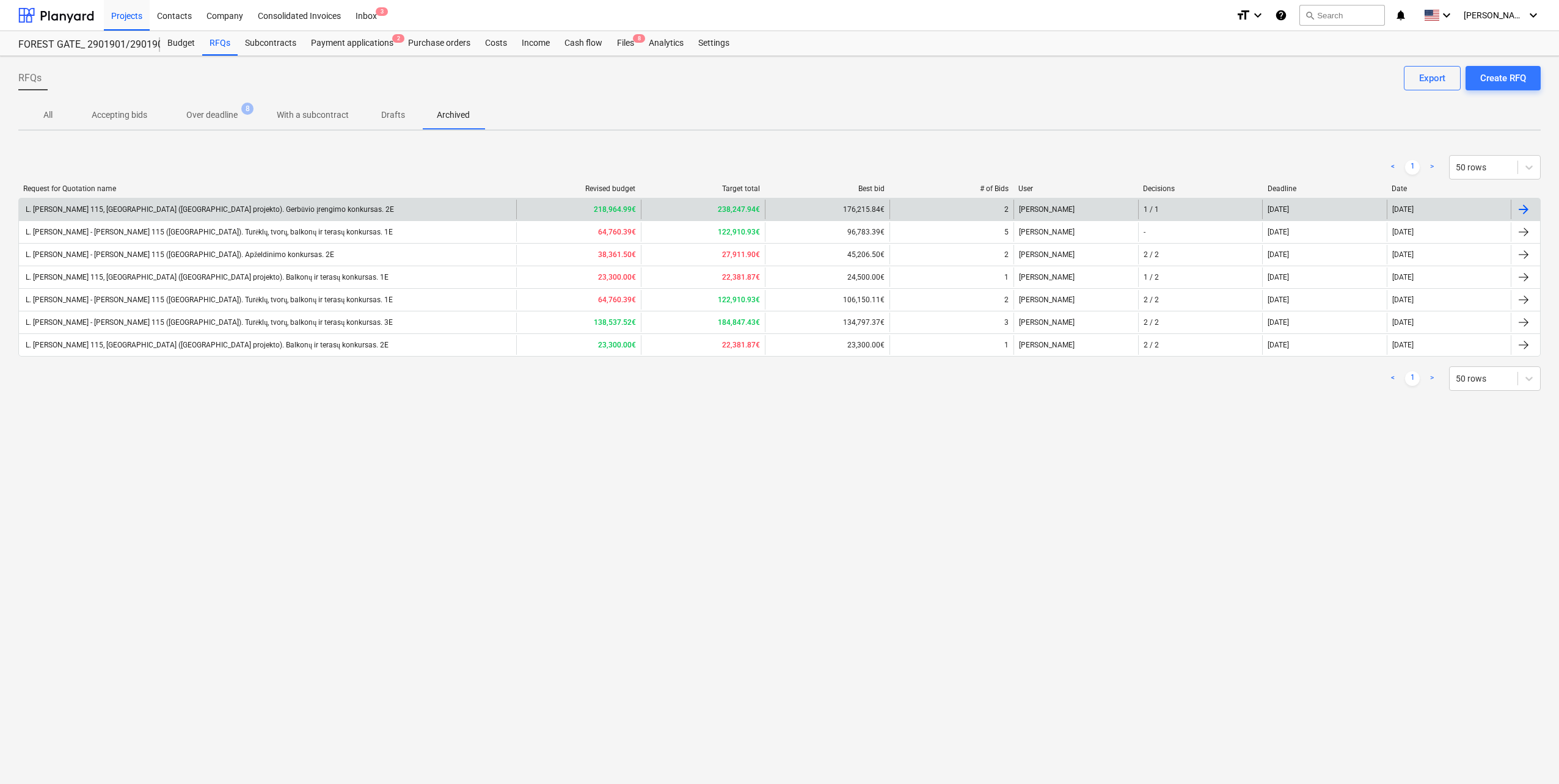
click at [414, 211] on div "L. [PERSON_NAME] 115, [GEOGRAPHIC_DATA] ([GEOGRAPHIC_DATA] projekto). Gerbūvio …" at bounding box center [267, 210] width 497 height 20
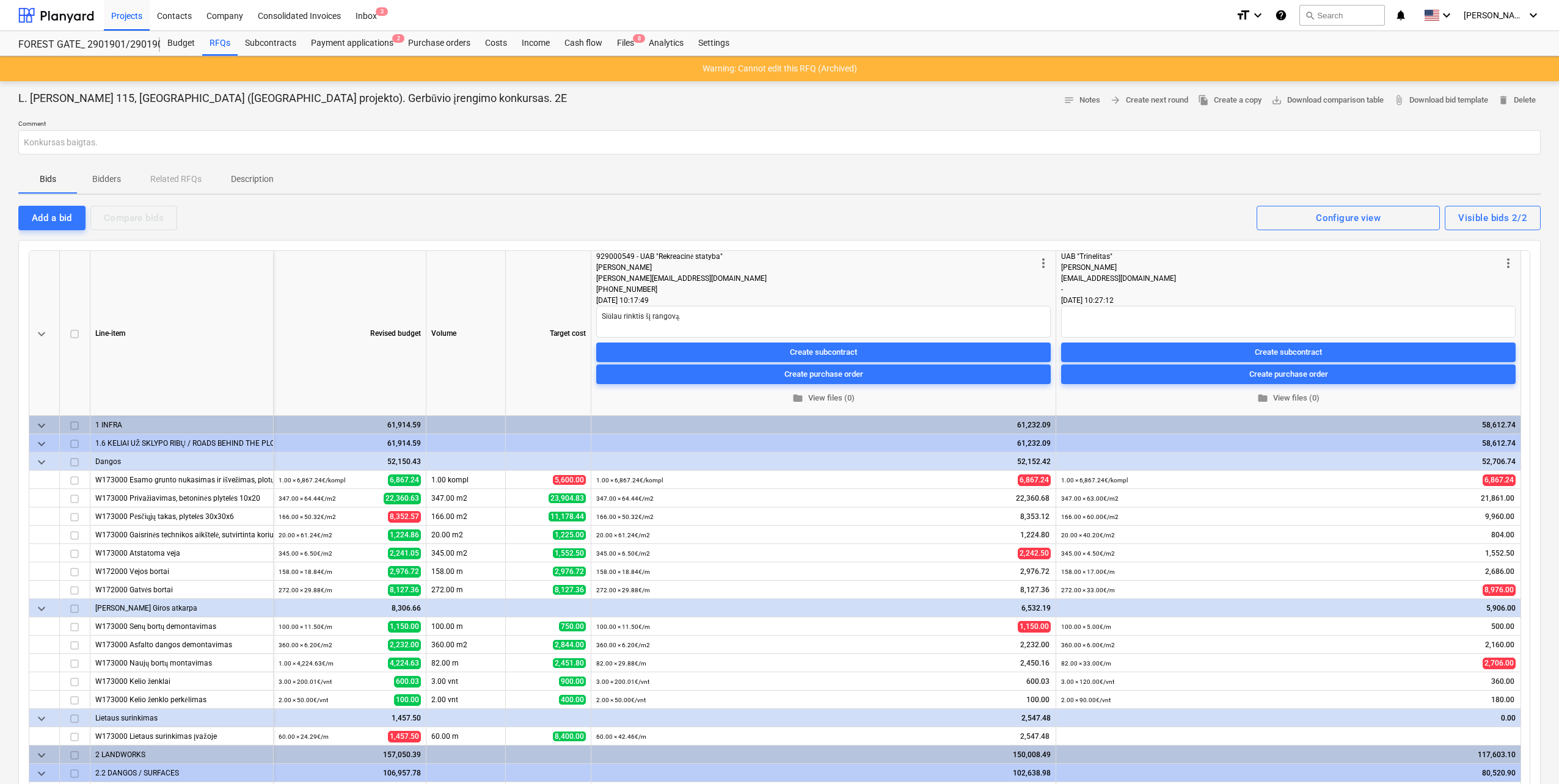
type textarea "x"
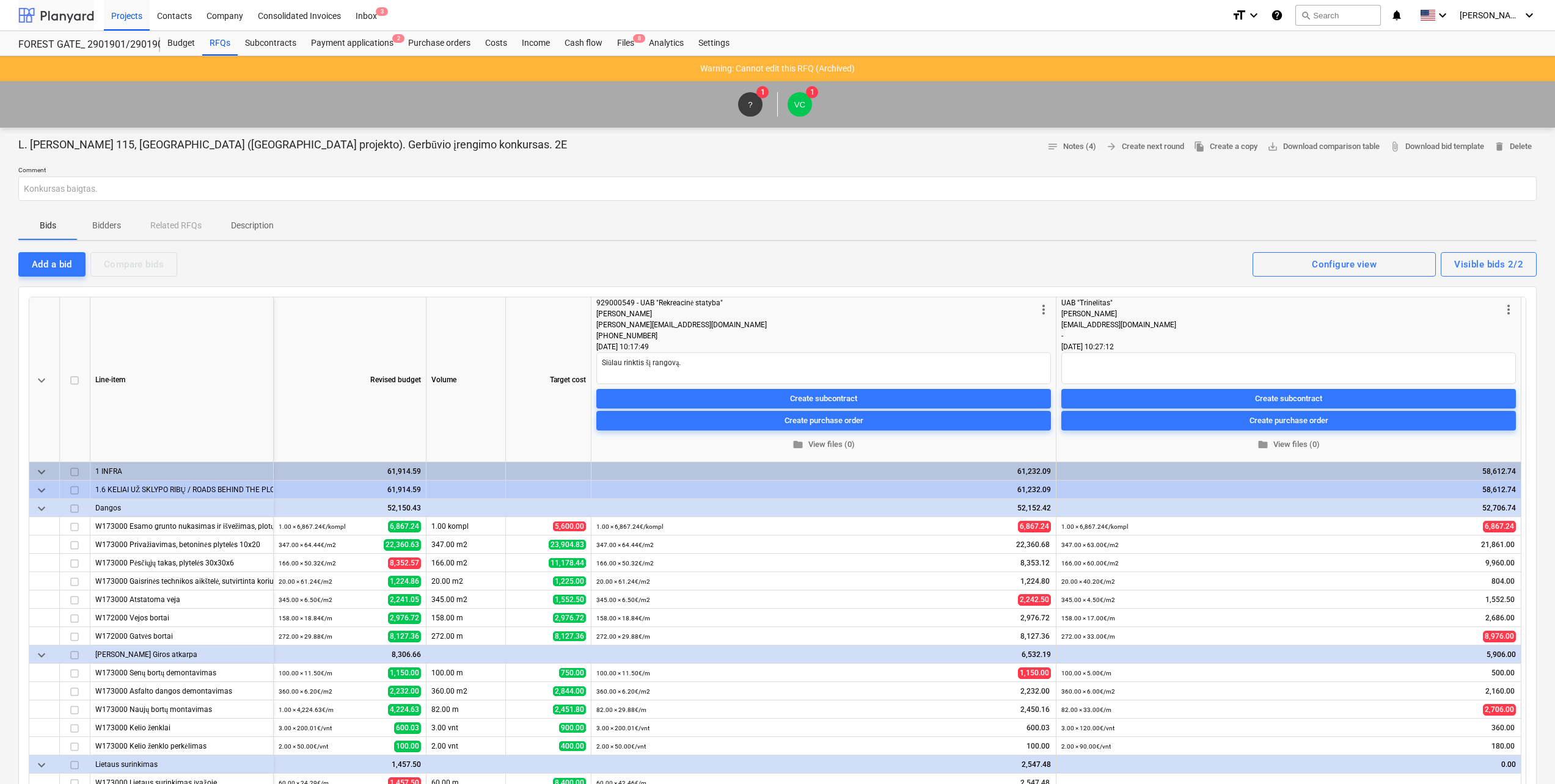
click at [67, 22] on div at bounding box center [56, 15] width 75 height 30
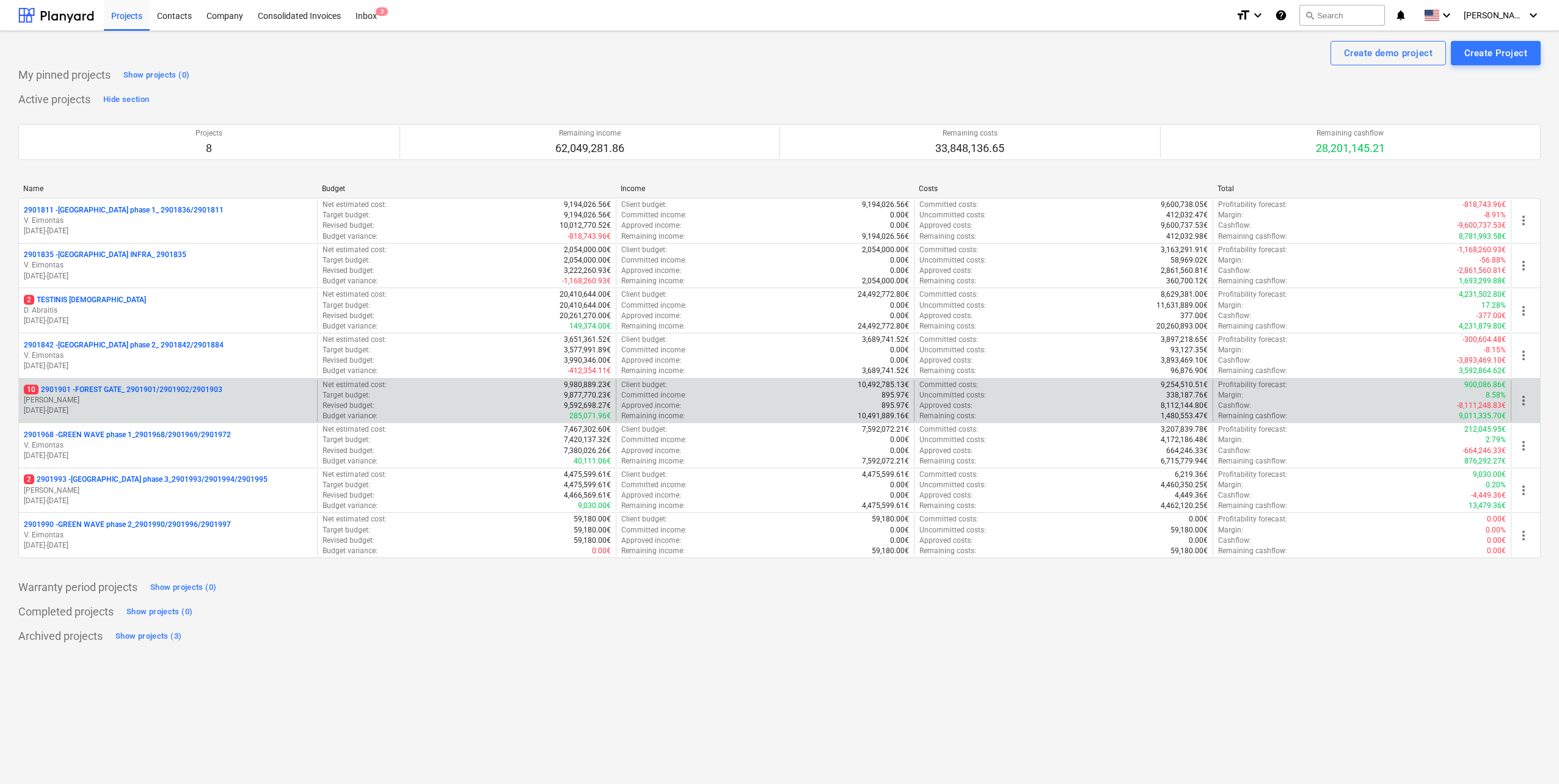
click at [191, 404] on p "[PERSON_NAME]" at bounding box center [168, 400] width 288 height 11
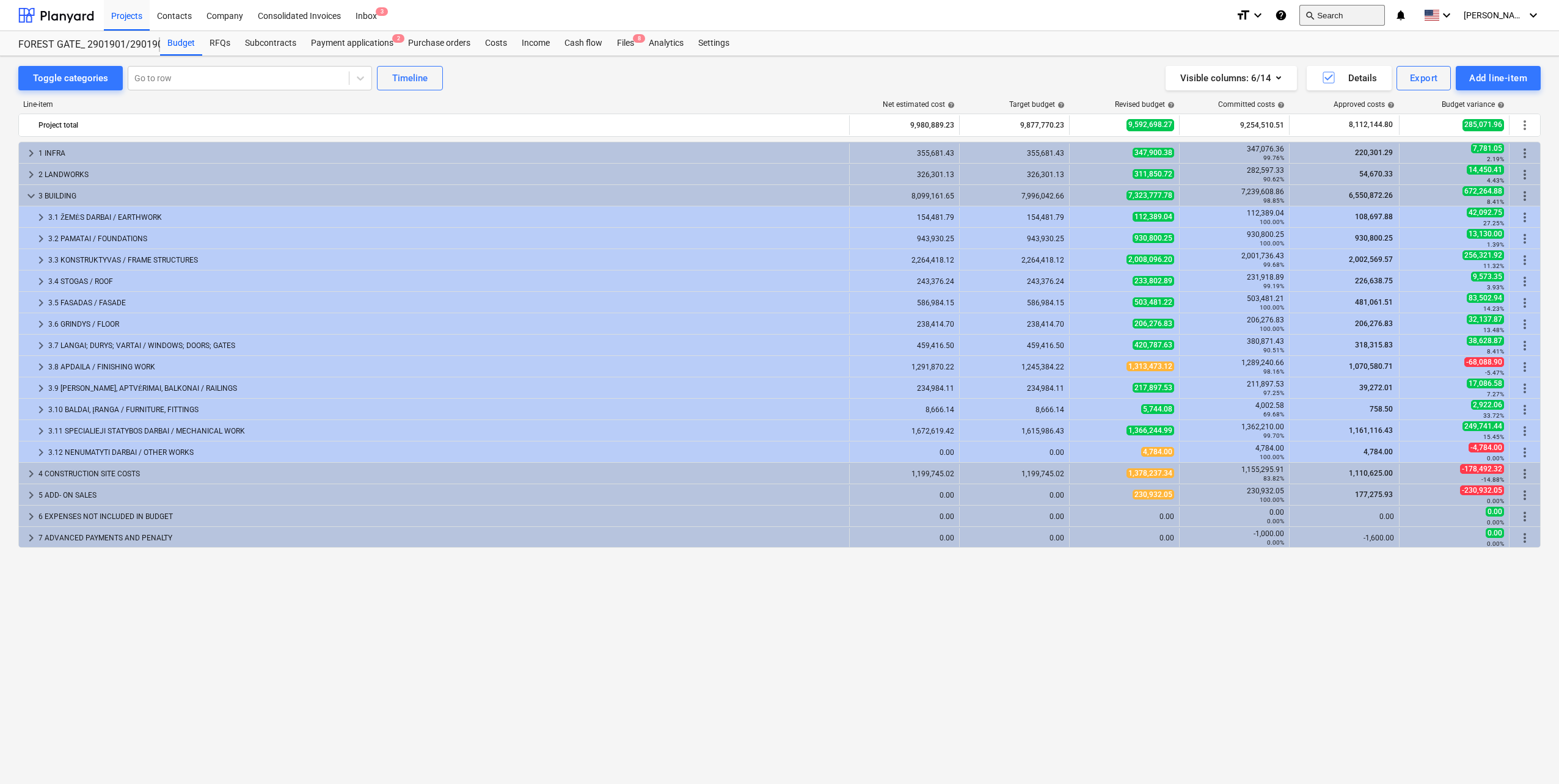
click at [1351, 11] on button "search Search" at bounding box center [1342, 15] width 85 height 20
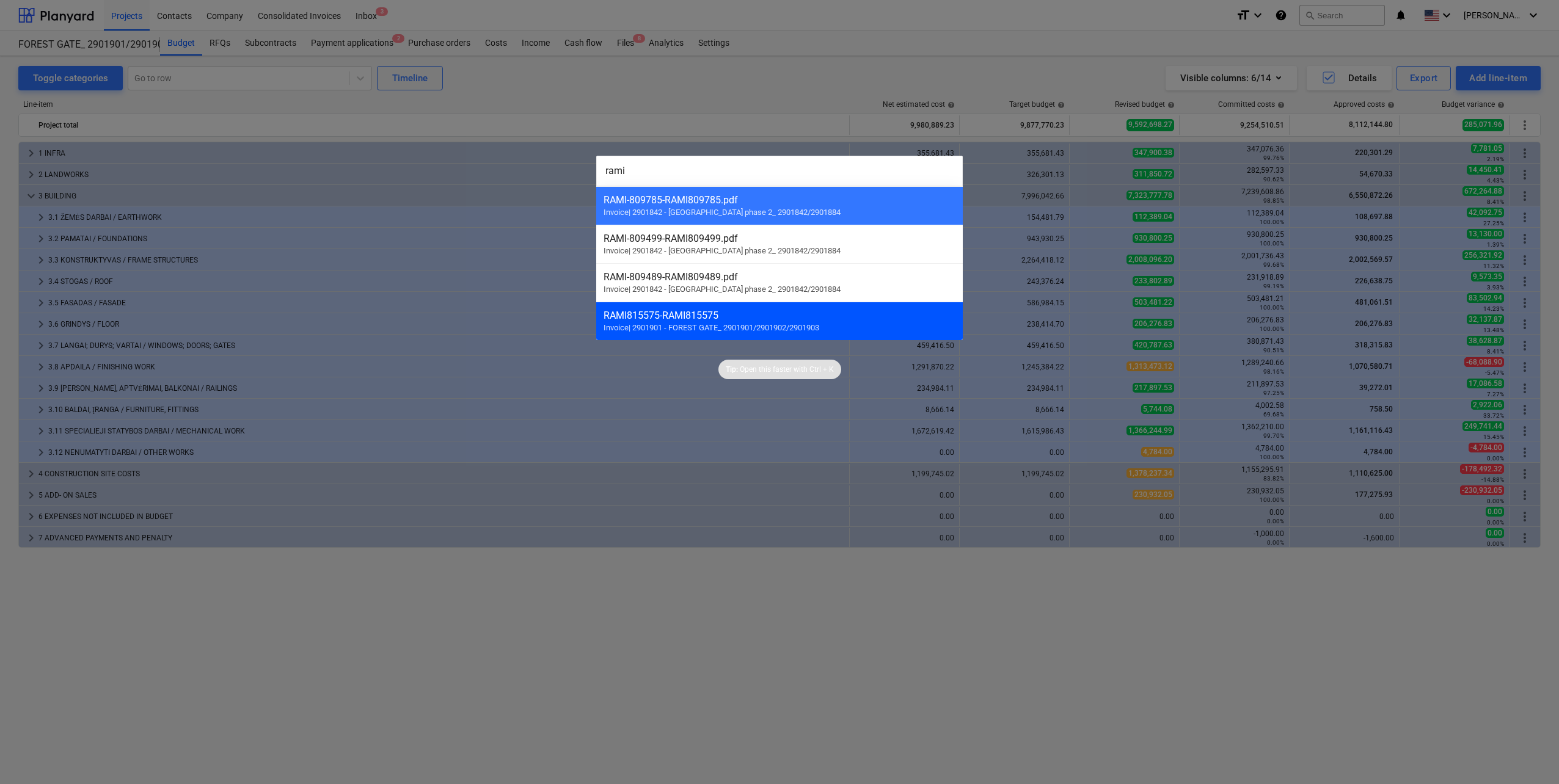
type input "rami"
click at [773, 319] on div "RAMI815575 - RAMI815575" at bounding box center [780, 315] width 352 height 11
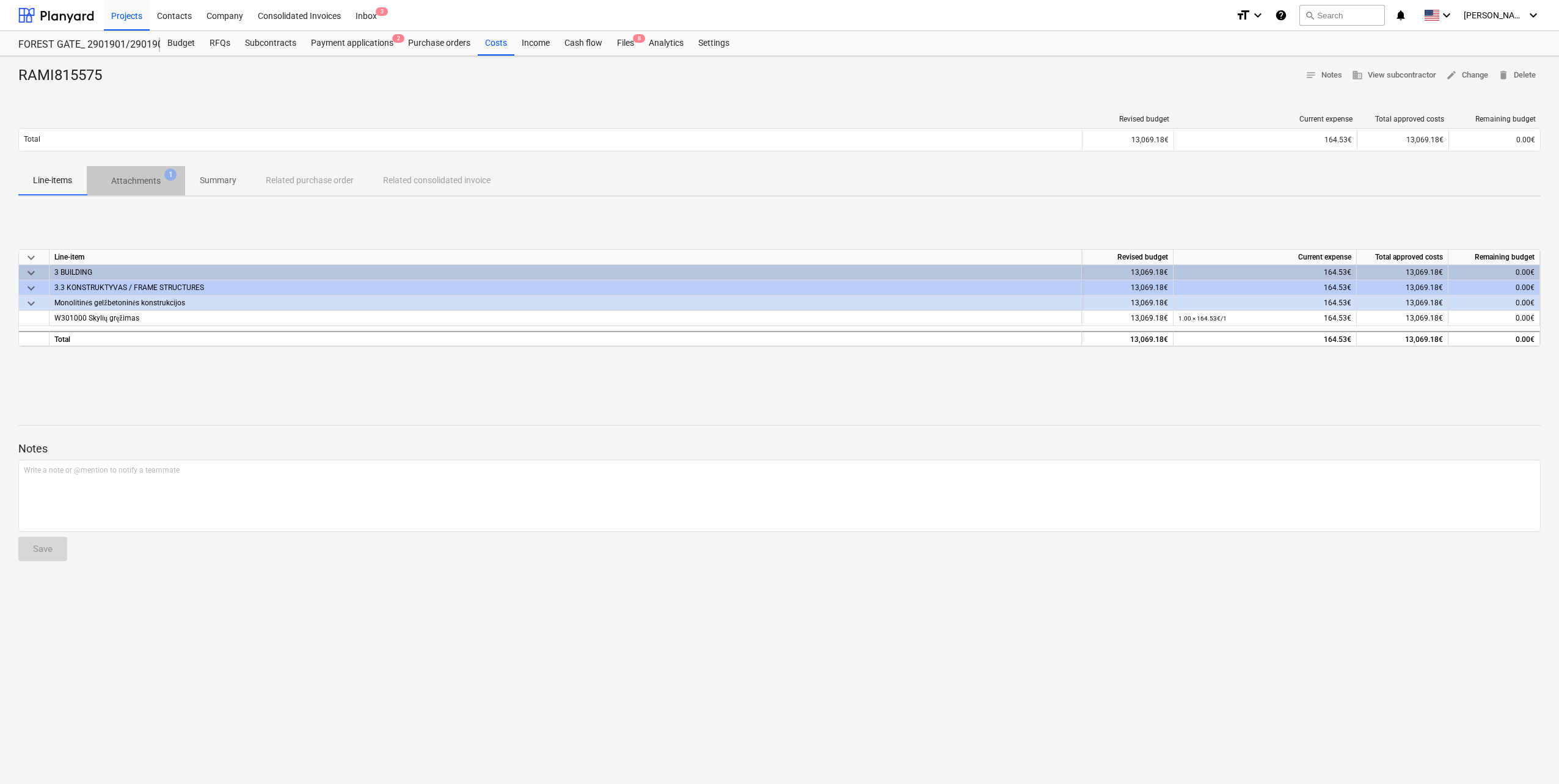
click at [145, 186] on p "Attachments" at bounding box center [136, 181] width 49 height 13
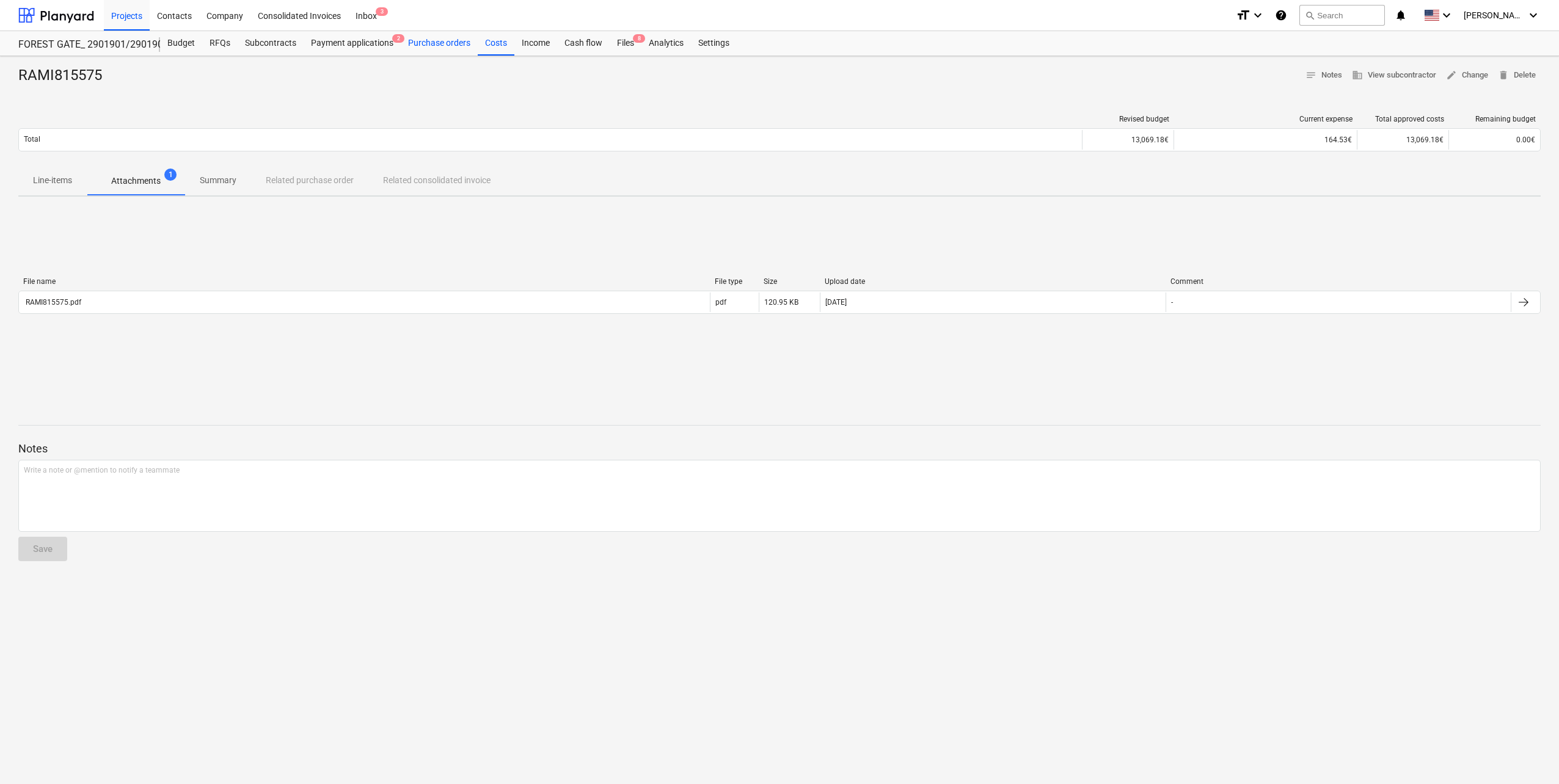
click at [439, 47] on div "Purchase orders" at bounding box center [439, 43] width 77 height 25
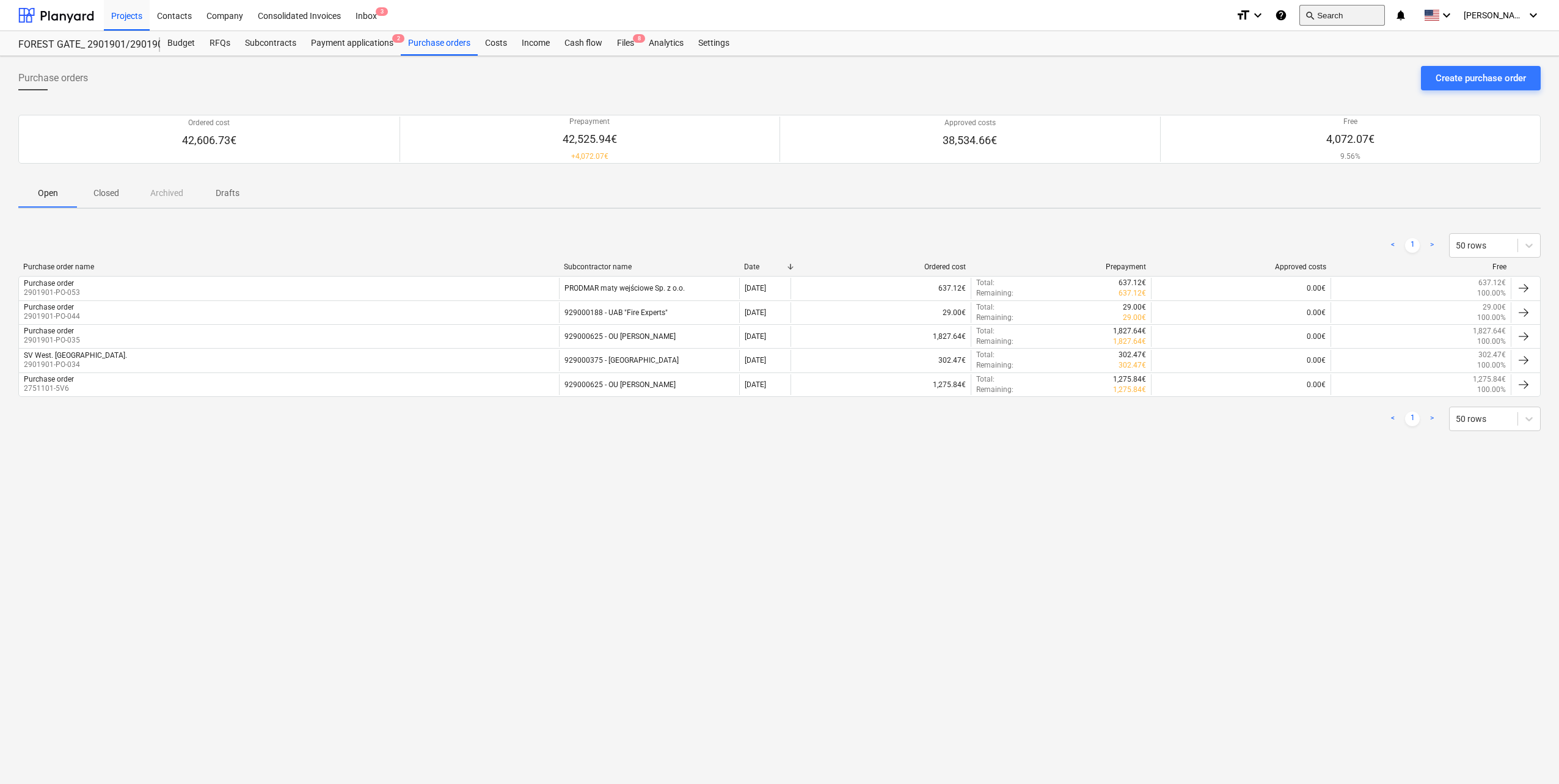
click at [1361, 17] on button "search Search" at bounding box center [1342, 15] width 85 height 20
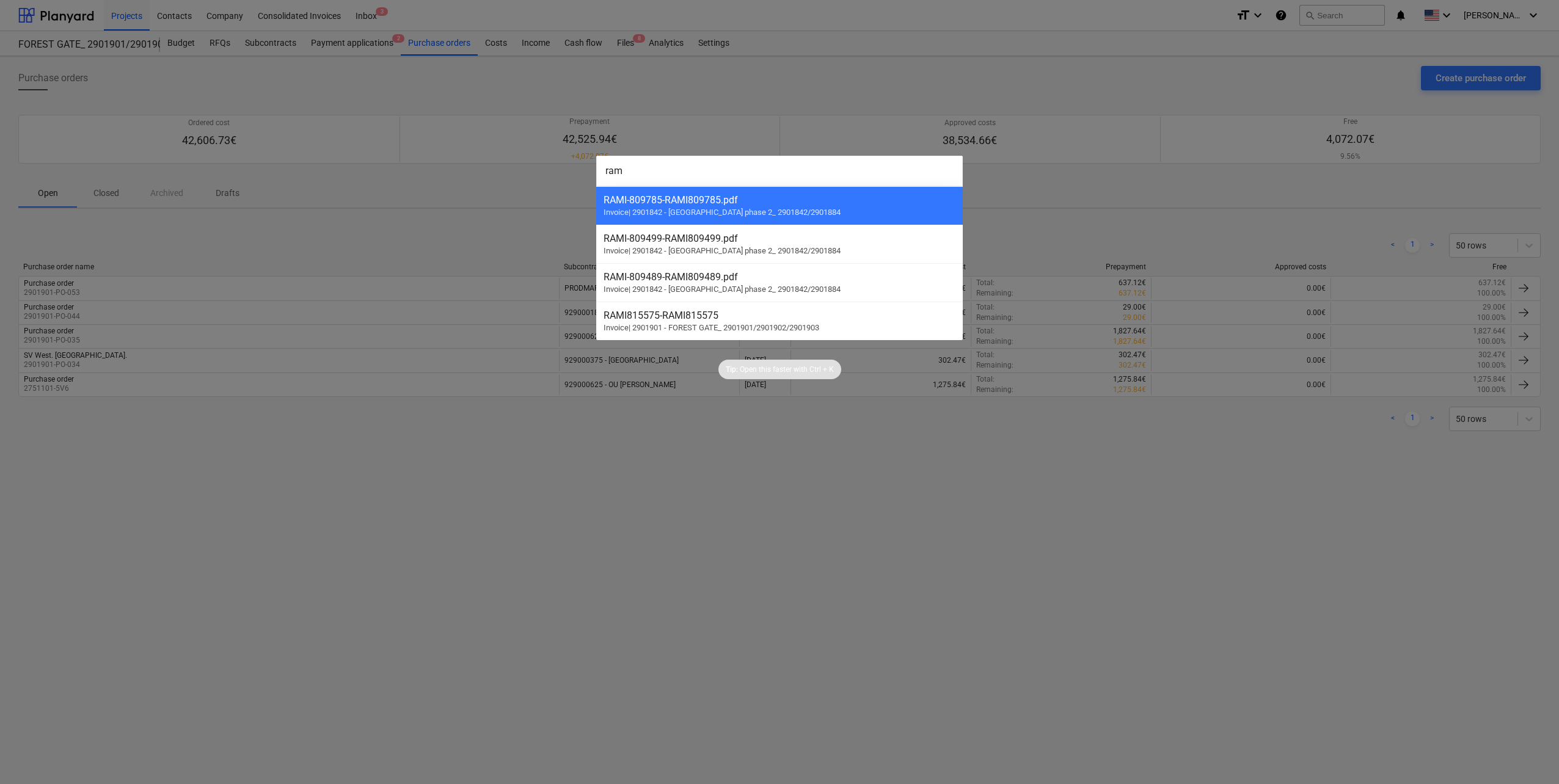
type input "rami"
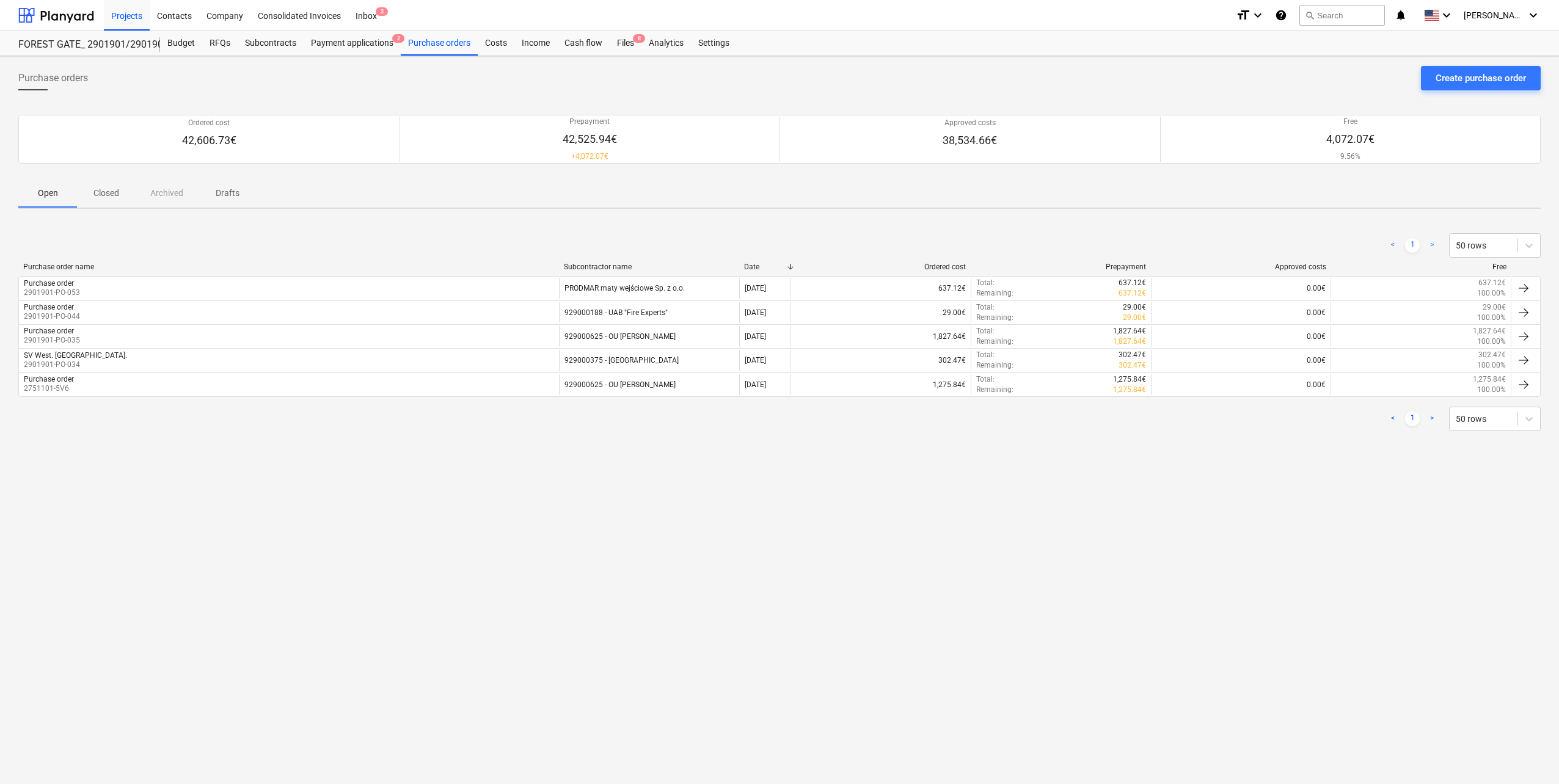
click at [763, 453] on div "Purchase orders Create purchase order Ordered cost 42,606.73€ Prepayment 42,525…" at bounding box center [779, 420] width 1559 height 728
